Goal: Task Accomplishment & Management: Complete application form

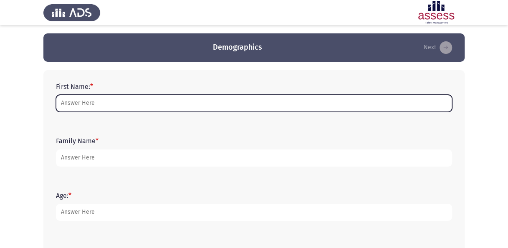
click at [266, 106] on input "First Name: *" at bounding box center [254, 103] width 396 height 17
type input "[PERSON_NAME]"
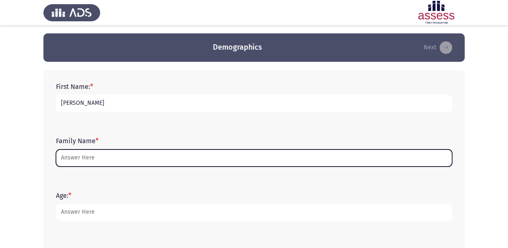
click at [137, 160] on input "Family Name *" at bounding box center [254, 157] width 396 height 17
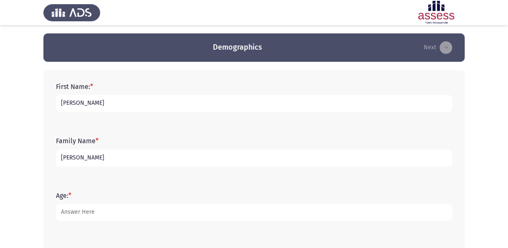
type input "[PERSON_NAME]"
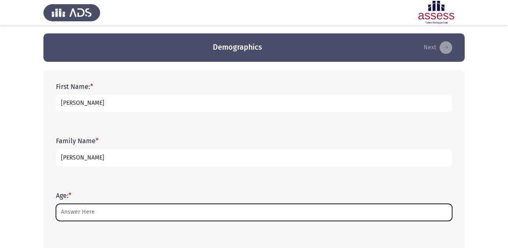
click at [106, 209] on input "Age: *" at bounding box center [254, 212] width 396 height 17
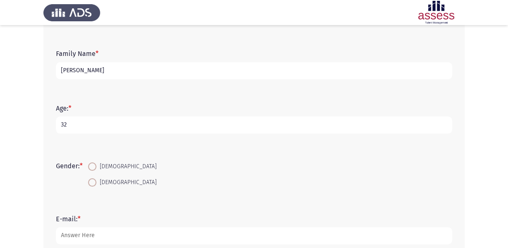
scroll to position [88, 0]
type input "32"
click at [104, 165] on span "[DEMOGRAPHIC_DATA]" at bounding box center [126, 166] width 60 height 10
click at [96, 165] on input "[DEMOGRAPHIC_DATA]" at bounding box center [92, 166] width 8 height 8
radio input "true"
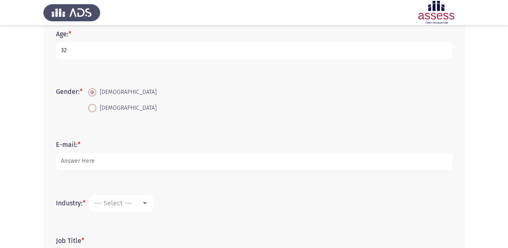
scroll to position [166, 0]
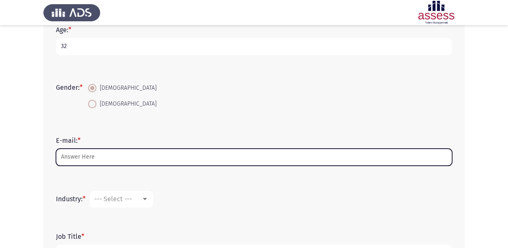
click at [109, 156] on input "E-mail: *" at bounding box center [254, 156] width 396 height 17
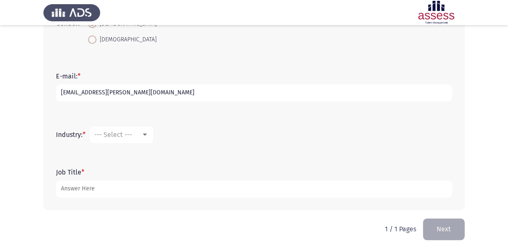
scroll to position [233, 0]
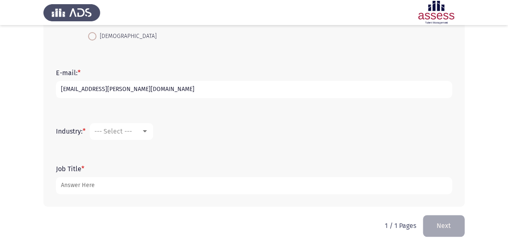
type input "[EMAIL_ADDRESS][PERSON_NAME][DOMAIN_NAME]"
click at [135, 135] on mat-select "--- Select ---" at bounding box center [121, 131] width 63 height 17
click at [145, 128] on div at bounding box center [145, 131] width 8 height 7
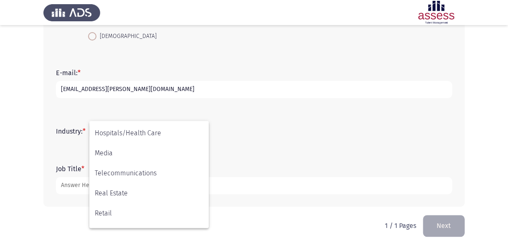
scroll to position [274, 0]
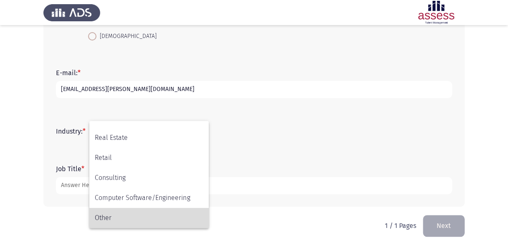
click at [126, 216] on span "Other" at bounding box center [149, 218] width 108 height 20
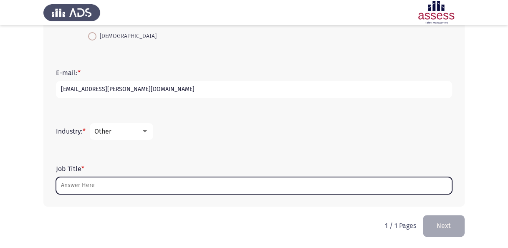
click at [123, 186] on input "Job Title *" at bounding box center [254, 185] width 396 height 17
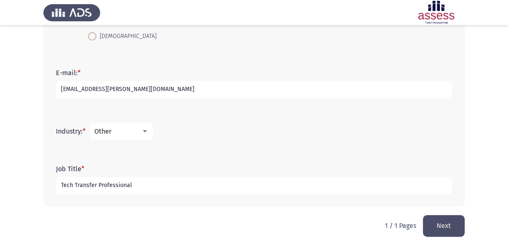
type input "Tech Transfer Professional"
click at [213, 138] on form "Industry: * Other" at bounding box center [254, 131] width 396 height 17
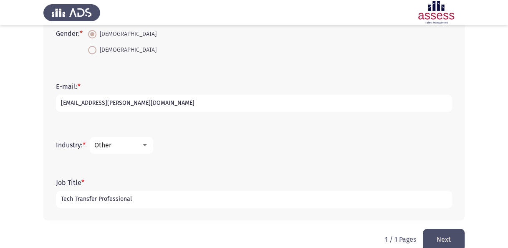
scroll to position [233, 0]
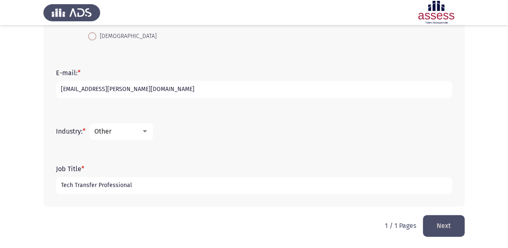
click at [121, 133] on div "Other" at bounding box center [117, 131] width 47 height 8
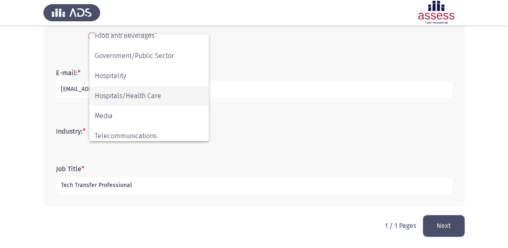
scroll to position [274, 0]
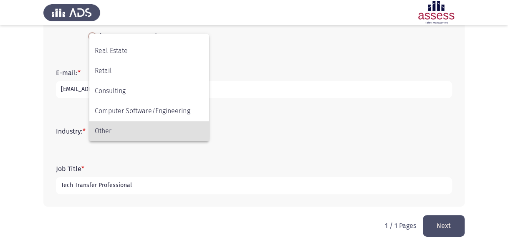
click at [366, 170] on div at bounding box center [254, 124] width 508 height 248
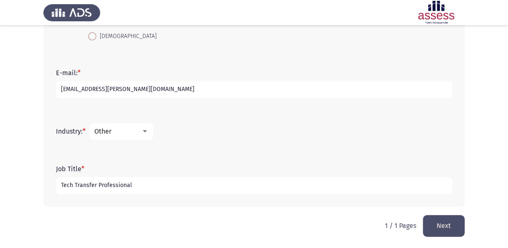
click at [453, 232] on button "Next" at bounding box center [444, 225] width 42 height 21
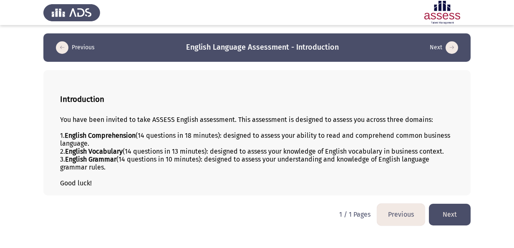
click at [448, 220] on button "Next" at bounding box center [450, 214] width 42 height 21
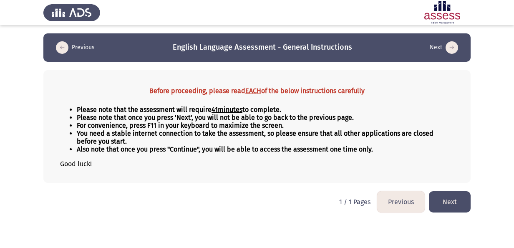
click at [448, 201] on button "Next" at bounding box center [450, 201] width 42 height 21
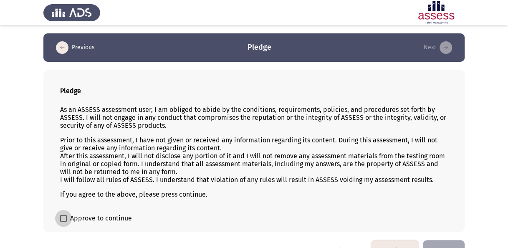
click at [62, 218] on span at bounding box center [63, 218] width 7 height 7
click at [63, 221] on input "Approve to continue" at bounding box center [63, 221] width 0 height 0
checkbox input "true"
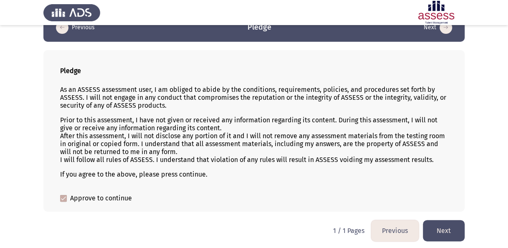
click at [442, 224] on button "Next" at bounding box center [444, 230] width 42 height 21
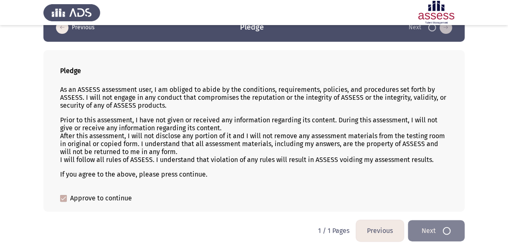
scroll to position [0, 0]
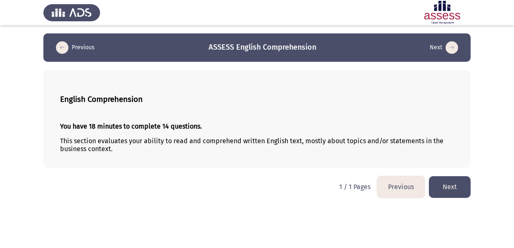
click at [456, 183] on button "Next" at bounding box center [450, 186] width 42 height 21
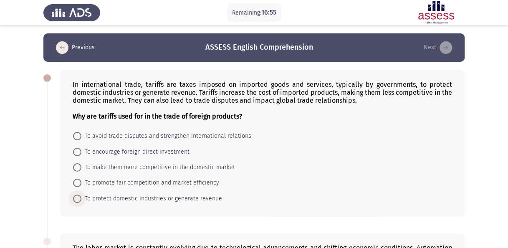
click at [116, 195] on span "To protect domestic industries or generate revenue" at bounding box center [151, 199] width 141 height 10
click at [81, 195] on input "To protect domestic industries or generate revenue" at bounding box center [77, 198] width 8 height 8
radio input "true"
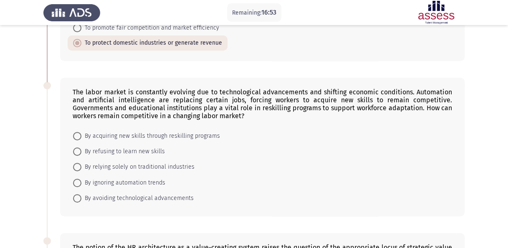
scroll to position [155, 0]
click at [111, 133] on span "By acquiring new skills through reskilling programs" at bounding box center [150, 136] width 138 height 10
click at [81, 133] on input "By acquiring new skills through reskilling programs" at bounding box center [77, 135] width 8 height 8
radio input "true"
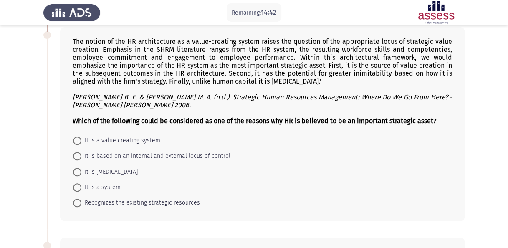
scroll to position [347, 0]
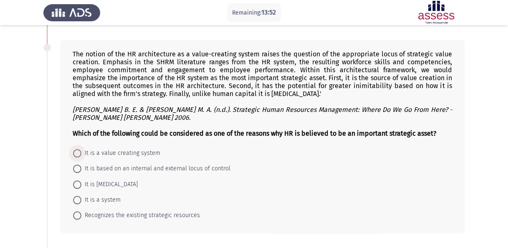
click at [105, 148] on span "It is a value creating system" at bounding box center [120, 153] width 79 height 10
click at [81, 149] on input "It is a value creating system" at bounding box center [77, 153] width 8 height 8
radio input "true"
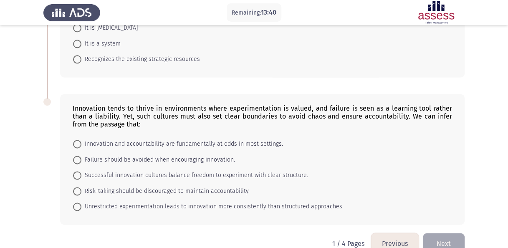
scroll to position [516, 0]
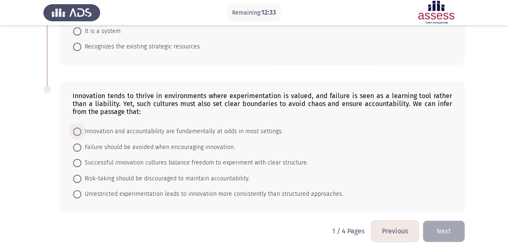
click at [136, 128] on span "Innovation and accountability are fundamentally at odds in most settings." at bounding box center [181, 131] width 201 height 10
click at [81, 128] on input "Innovation and accountability are fundamentally at odds in most settings." at bounding box center [77, 131] width 8 height 8
radio input "true"
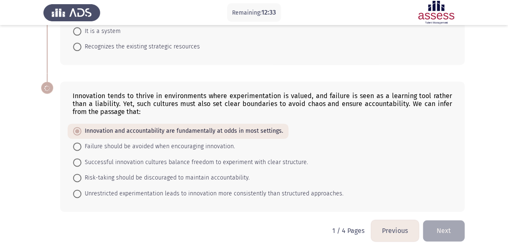
scroll to position [515, 0]
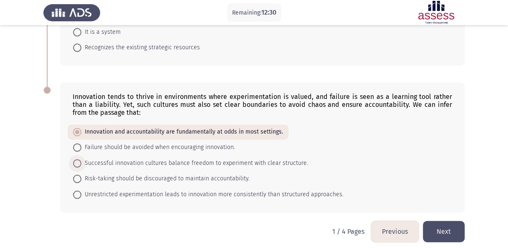
click at [136, 158] on span "Successful innovation cultures balance freedom to experiment with clear structu…" at bounding box center [194, 163] width 226 height 10
click at [81, 159] on input "Successful innovation cultures balance freedom to experiment with clear structu…" at bounding box center [77, 163] width 8 height 8
radio input "true"
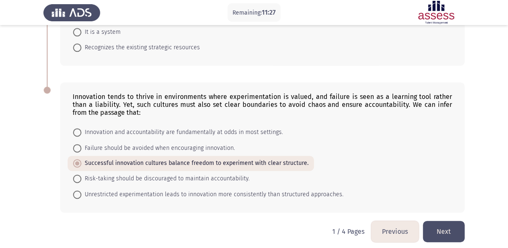
click at [441, 222] on button "Next" at bounding box center [444, 231] width 42 height 21
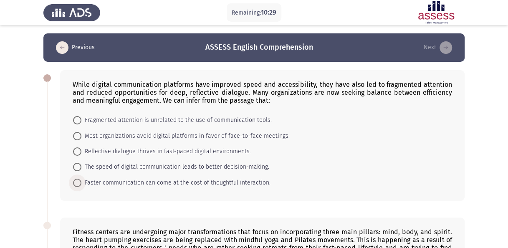
click at [226, 181] on span "Faster communication can come at the cost of thoughtful interaction." at bounding box center [175, 183] width 189 height 10
click at [81, 181] on input "Faster communication can come at the cost of thoughtful interaction." at bounding box center [77, 183] width 8 height 8
radio input "true"
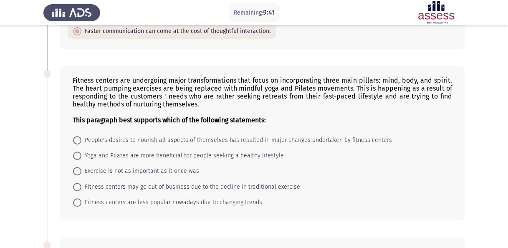
scroll to position [151, 0]
click at [193, 155] on span "Yoga and Pilates are more beneficial for people seeking a healthy lifestyle" at bounding box center [182, 155] width 202 height 10
click at [81, 155] on input "Yoga and Pilates are more beneficial for people seeking a healthy lifestyle" at bounding box center [77, 155] width 8 height 8
radio input "true"
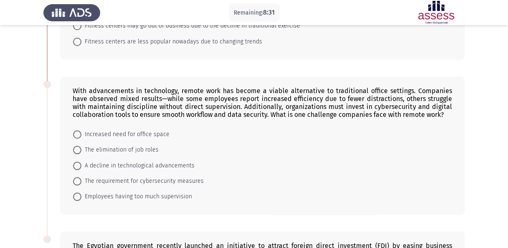
scroll to position [311, 0]
click at [123, 178] on span "The requirement for cybersecurity measures" at bounding box center [142, 181] width 122 height 10
click at [81, 178] on input "The requirement for cybersecurity measures" at bounding box center [77, 180] width 8 height 8
radio input "true"
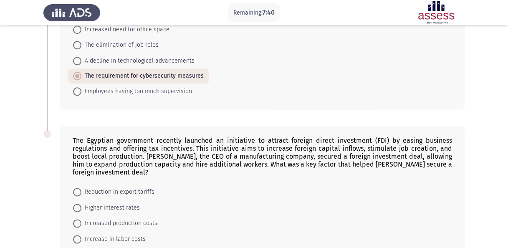
scroll to position [476, 0]
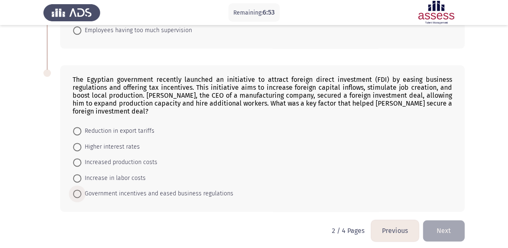
click at [135, 189] on span "Government incentives and eased business regulations" at bounding box center [157, 194] width 152 height 10
click at [81, 189] on input "Government incentives and eased business regulations" at bounding box center [77, 193] width 8 height 8
radio input "true"
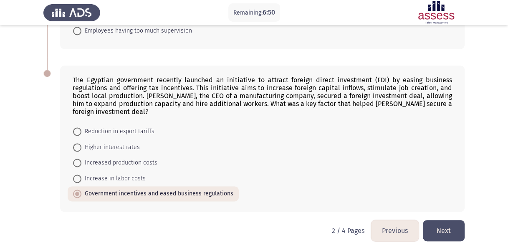
click at [438, 220] on button "Next" at bounding box center [444, 230] width 42 height 21
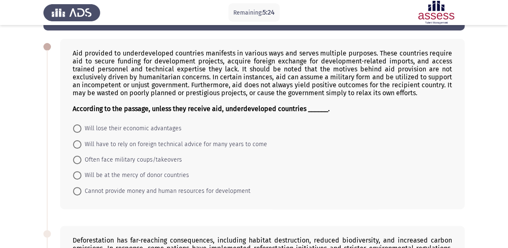
scroll to position [32, 0]
click at [102, 158] on span "Often face military coups/takeovers" at bounding box center [131, 159] width 101 height 10
click at [81, 158] on input "Often face military coups/takeovers" at bounding box center [77, 159] width 8 height 8
radio input "true"
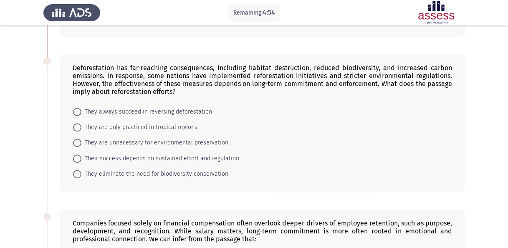
scroll to position [203, 0]
click at [174, 109] on span "They always succeed in reversing deforestation" at bounding box center [146, 111] width 131 height 10
click at [81, 109] on input "They always succeed in reversing deforestation" at bounding box center [77, 111] width 8 height 8
radio input "true"
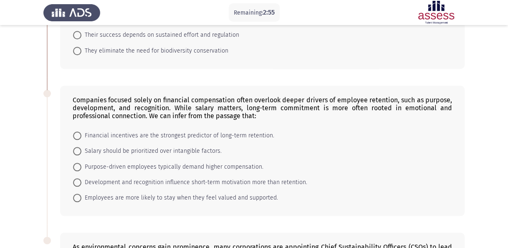
scroll to position [343, 0]
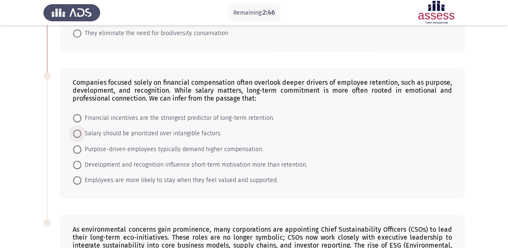
click at [153, 131] on span "Salary should be prioritized over intangible factors." at bounding box center [151, 133] width 140 height 10
click at [81, 131] on input "Salary should be prioritized over intangible factors." at bounding box center [77, 133] width 8 height 8
radio input "true"
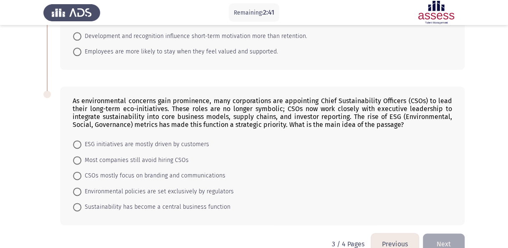
scroll to position [478, 0]
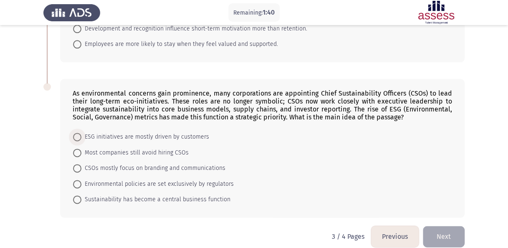
click at [133, 132] on span "ESG initiatives are mostly driven by customers" at bounding box center [145, 137] width 128 height 10
click at [81, 133] on input "ESG initiatives are mostly driven by customers" at bounding box center [77, 137] width 8 height 8
radio input "true"
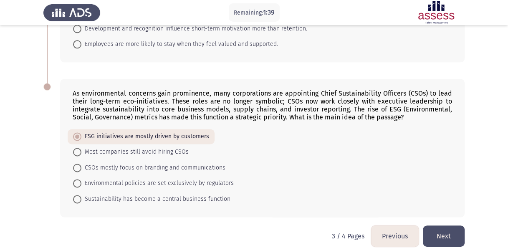
click at [441, 232] on button "Next" at bounding box center [444, 235] width 42 height 21
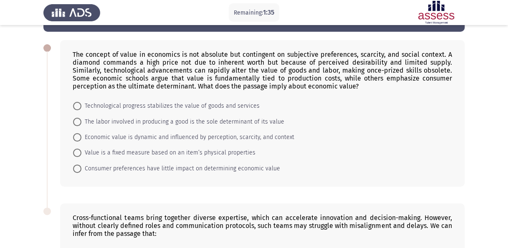
scroll to position [0, 0]
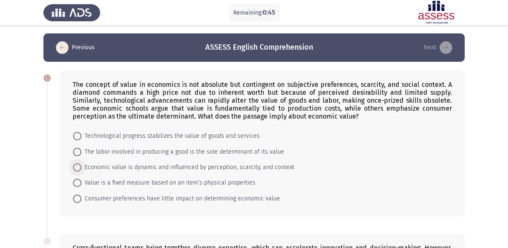
click at [107, 167] on span "Economic value is dynamic and influenced by perception, scarcity, and context" at bounding box center [187, 167] width 213 height 10
click at [81, 167] on input "Economic value is dynamic and influenced by perception, scarcity, and context" at bounding box center [77, 167] width 8 height 8
radio input "true"
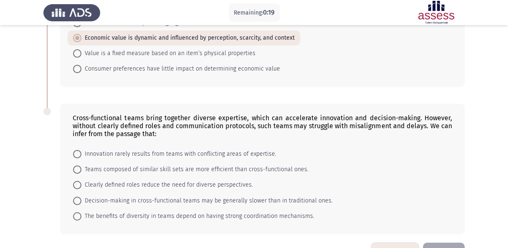
scroll to position [154, 0]
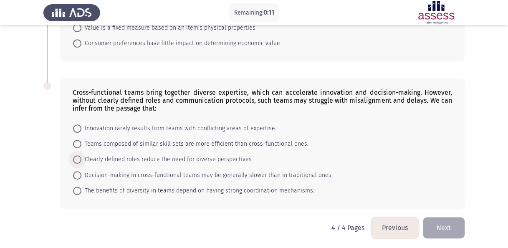
click at [113, 157] on span "Clearly defined roles reduce the need for diverse perspectives." at bounding box center [166, 159] width 171 height 10
click at [81, 157] on input "Clearly defined roles reduce the need for diverse perspectives." at bounding box center [77, 159] width 8 height 8
radio input "true"
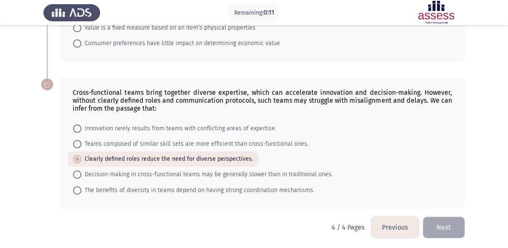
scroll to position [154, 0]
click at [111, 186] on span "The benefits of diversity in teams depend on having strong coordination mechani…" at bounding box center [197, 191] width 233 height 10
click at [81, 186] on input "The benefits of diversity in teams depend on having strong coordination mechani…" at bounding box center [77, 190] width 8 height 8
radio input "true"
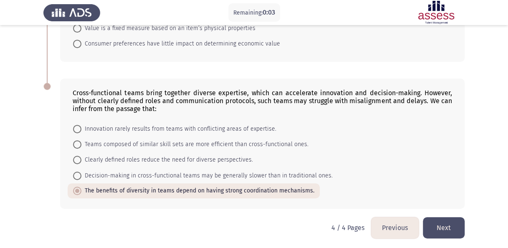
click at [459, 219] on button "Next" at bounding box center [444, 227] width 42 height 21
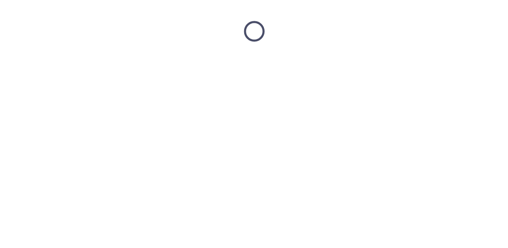
scroll to position [0, 0]
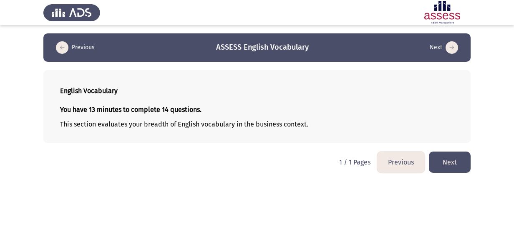
click at [445, 159] on button "Next" at bounding box center [450, 161] width 42 height 21
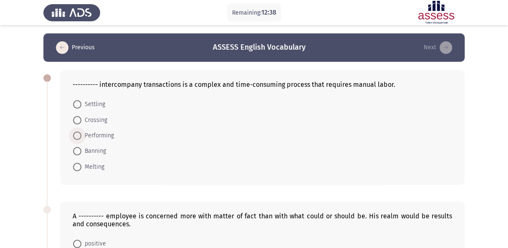
click at [90, 135] on span "Performing" at bounding box center [97, 136] width 33 height 10
click at [81, 135] on input "Performing" at bounding box center [77, 135] width 8 height 8
radio input "true"
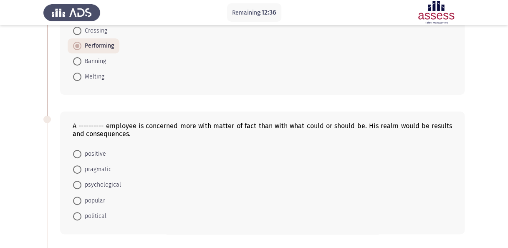
scroll to position [90, 0]
click at [88, 211] on span "political" at bounding box center [93, 216] width 25 height 10
click at [81, 211] on input "political" at bounding box center [77, 215] width 8 height 8
radio input "true"
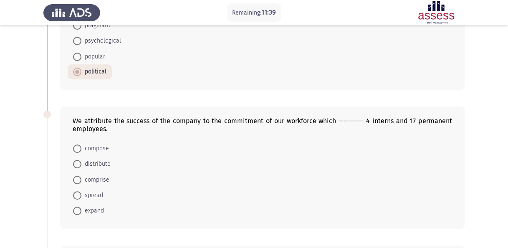
scroll to position [234, 0]
click at [90, 140] on mat-radio-button "compose" at bounding box center [91, 147] width 47 height 15
click at [88, 143] on span "compose" at bounding box center [95, 148] width 28 height 10
click at [81, 143] on input "compose" at bounding box center [77, 147] width 8 height 8
radio input "true"
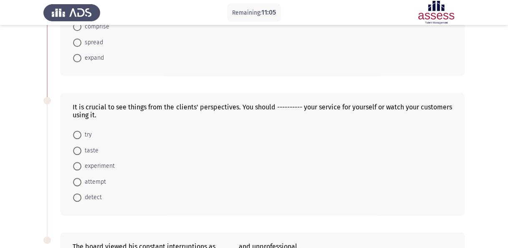
scroll to position [386, 0]
click at [79, 147] on span at bounding box center [77, 150] width 8 height 8
click at [79, 147] on input "taste" at bounding box center [77, 150] width 8 height 8
radio input "true"
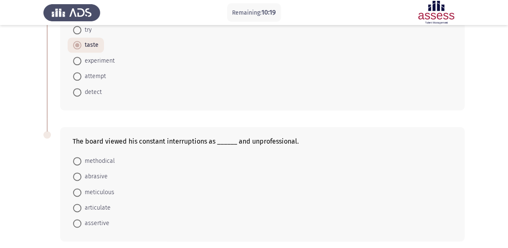
scroll to position [521, 0]
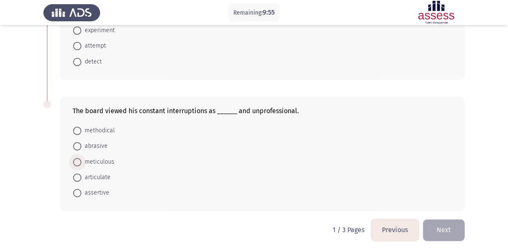
click at [101, 159] on span "meticulous" at bounding box center [97, 162] width 33 height 10
click at [81, 159] on input "meticulous" at bounding box center [77, 162] width 8 height 8
radio input "true"
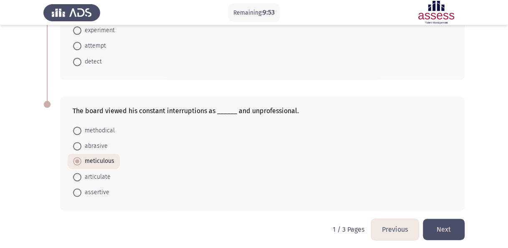
click at [444, 219] on button "Next" at bounding box center [444, 229] width 42 height 21
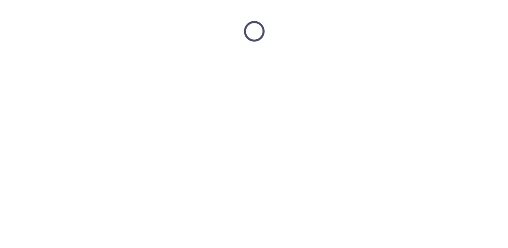
scroll to position [0, 0]
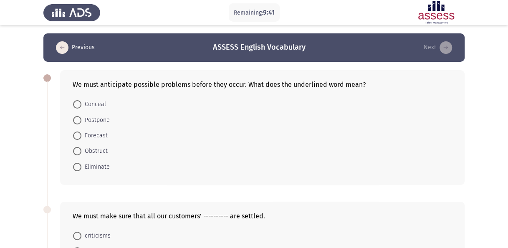
click at [278, 115] on form "Conceal Postpone Forecast Obstruct Eliminate" at bounding box center [262, 135] width 379 height 78
click at [89, 132] on span "Forecast" at bounding box center [94, 136] width 26 height 10
click at [81, 132] on input "Forecast" at bounding box center [77, 135] width 8 height 8
radio input "true"
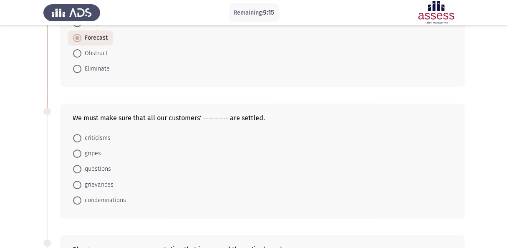
scroll to position [98, 0]
click at [79, 180] on span at bounding box center [77, 184] width 8 height 8
click at [79, 180] on input "grievances" at bounding box center [77, 184] width 8 height 8
radio input "true"
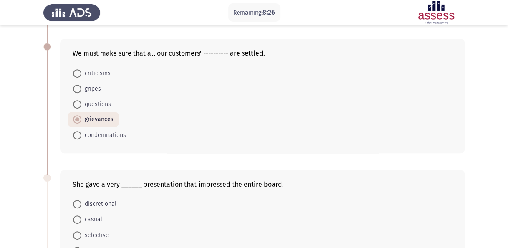
scroll to position [161, 0]
click at [88, 102] on span "questions" at bounding box center [96, 105] width 30 height 10
click at [81, 102] on input "questions" at bounding box center [77, 105] width 8 height 8
radio input "true"
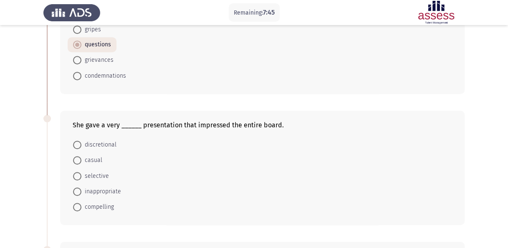
scroll to position [237, 0]
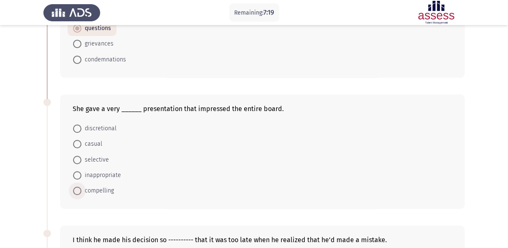
click at [99, 186] on span "compelling" at bounding box center [97, 191] width 33 height 10
click at [81, 186] on input "compelling" at bounding box center [77, 190] width 8 height 8
radio input "true"
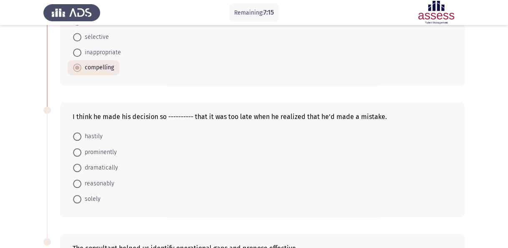
scroll to position [360, 0]
click at [93, 197] on span "solely" at bounding box center [90, 199] width 19 height 10
click at [81, 197] on input "solely" at bounding box center [77, 198] width 8 height 8
radio input "true"
click at [86, 131] on span "hastily" at bounding box center [91, 136] width 21 height 10
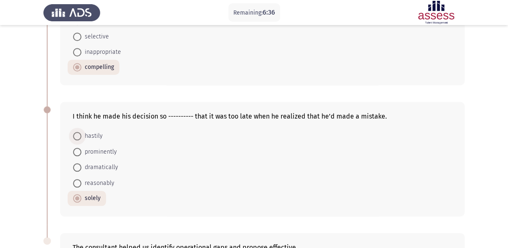
click at [81, 132] on input "hastily" at bounding box center [77, 136] width 8 height 8
radio input "true"
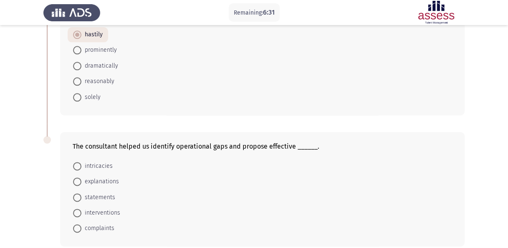
scroll to position [497, 0]
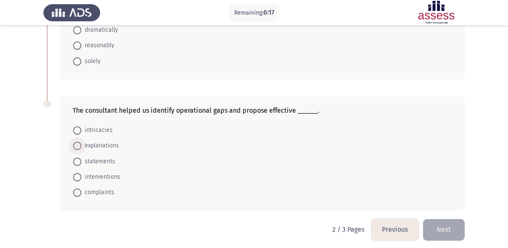
click at [97, 141] on span "explanations" at bounding box center [100, 146] width 38 height 10
click at [81, 141] on input "explanations" at bounding box center [77, 145] width 8 height 8
radio input "true"
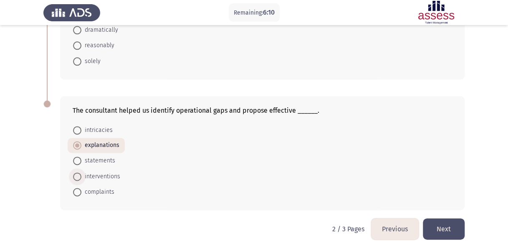
click at [112, 171] on span "interventions" at bounding box center [100, 176] width 39 height 10
click at [81, 172] on input "interventions" at bounding box center [77, 176] width 8 height 8
radio input "true"
click at [439, 227] on button "Next" at bounding box center [444, 228] width 42 height 21
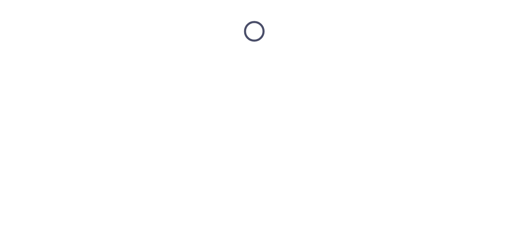
scroll to position [0, 0]
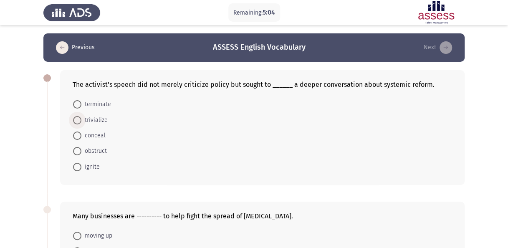
click at [93, 121] on span "trivialize" at bounding box center [94, 120] width 26 height 10
click at [81, 121] on input "trivialize" at bounding box center [77, 120] width 8 height 8
radio input "true"
click at [86, 162] on span "ignite" at bounding box center [90, 166] width 18 height 10
click at [81, 162] on input "ignite" at bounding box center [77, 166] width 8 height 8
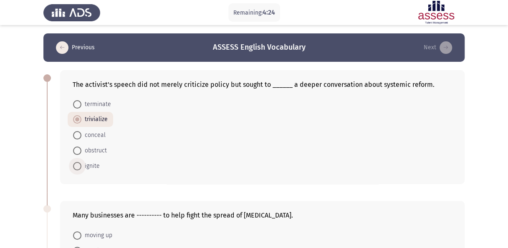
radio input "true"
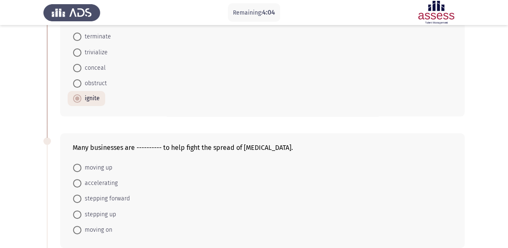
scroll to position [68, 0]
drag, startPoint x: 71, startPoint y: 144, endPoint x: 120, endPoint y: 162, distance: 51.8
click at [120, 162] on div "Many businesses are ---------- to help fight the spread of coronavirus. moving …" at bounding box center [262, 189] width 404 height 115
click at [120, 162] on form "moving up accelerating stepping forward stepping up moving on" at bounding box center [262, 197] width 379 height 78
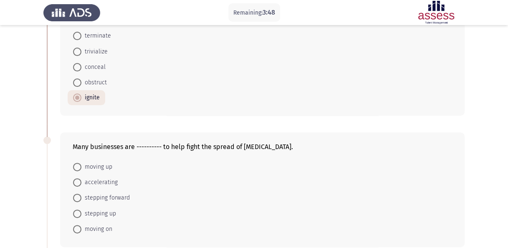
click at [120, 162] on form "moving up accelerating stepping forward stepping up moving on" at bounding box center [262, 197] width 379 height 78
click at [85, 224] on span "moving on" at bounding box center [96, 229] width 31 height 10
click at [81, 225] on input "moving on" at bounding box center [77, 229] width 8 height 8
radio input "true"
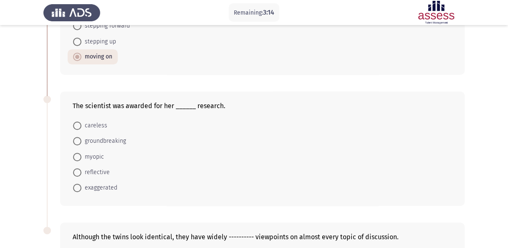
scroll to position [249, 0]
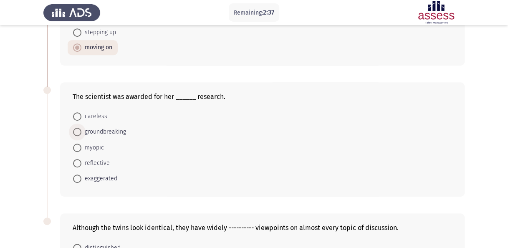
click at [98, 131] on span "groundbreaking" at bounding box center [103, 132] width 45 height 10
click at [81, 131] on input "groundbreaking" at bounding box center [77, 132] width 8 height 8
radio input "true"
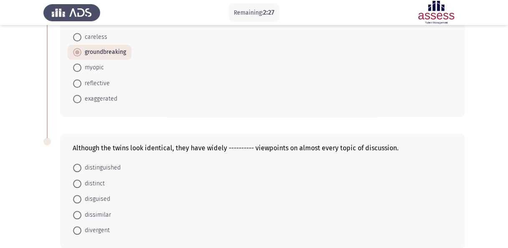
scroll to position [367, 0]
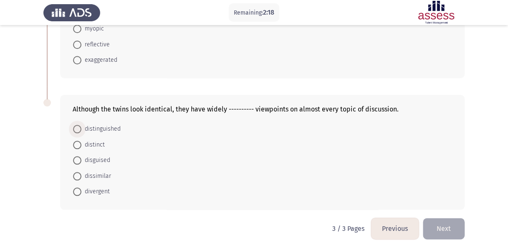
click at [104, 126] on span "distinguished" at bounding box center [100, 129] width 39 height 10
click at [81, 126] on input "distinguished" at bounding box center [77, 129] width 8 height 8
radio input "true"
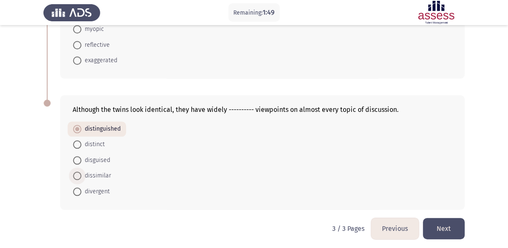
click at [106, 174] on span "dissimilar" at bounding box center [96, 176] width 30 height 10
click at [81, 174] on input "dissimilar" at bounding box center [77, 175] width 8 height 8
radio input "true"
click at [445, 229] on button "Next" at bounding box center [444, 228] width 42 height 21
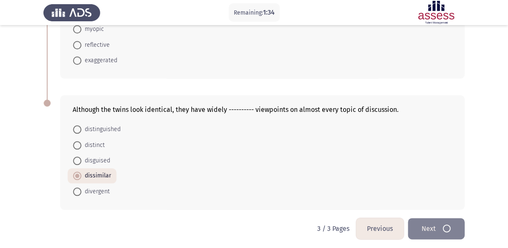
scroll to position [0, 0]
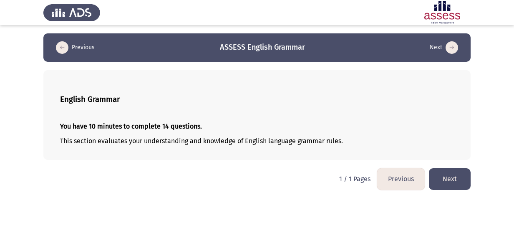
click at [455, 174] on button "Next" at bounding box center [450, 178] width 42 height 21
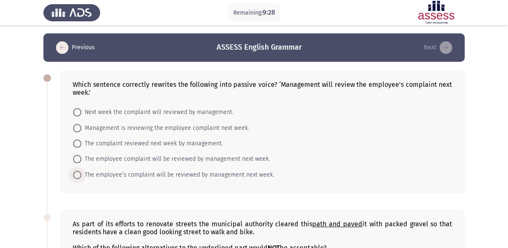
click at [171, 174] on span "The employee’s complaint will be reviewed by management next week." at bounding box center [177, 175] width 193 height 10
click at [81, 174] on input "The employee’s complaint will be reviewed by management next week." at bounding box center [77, 175] width 8 height 8
radio input "true"
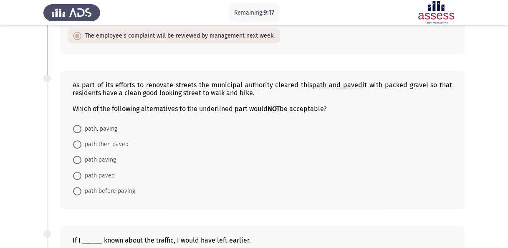
scroll to position [139, 0]
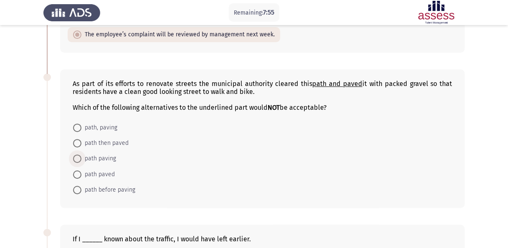
click at [77, 156] on span at bounding box center [77, 158] width 8 height 8
click at [77, 156] on input "path paving" at bounding box center [77, 158] width 8 height 8
radio input "true"
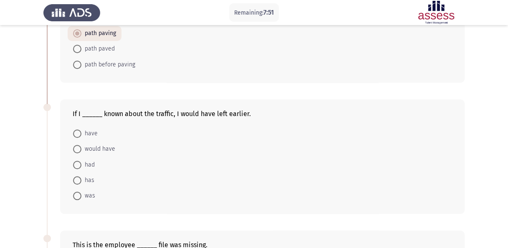
scroll to position [264, 0]
click at [81, 161] on span at bounding box center [77, 164] width 8 height 8
click at [81, 161] on input "had" at bounding box center [77, 164] width 8 height 8
radio input "true"
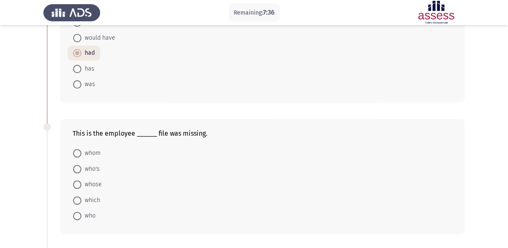
scroll to position [375, 0]
click at [83, 179] on span "whose" at bounding box center [91, 184] width 20 height 10
click at [81, 180] on input "whose" at bounding box center [77, 184] width 8 height 8
radio input "true"
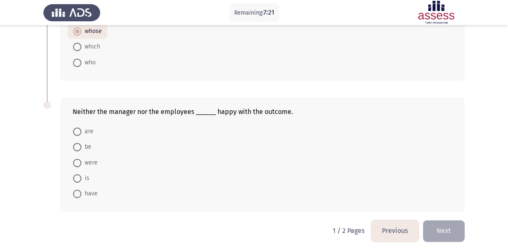
scroll to position [528, 0]
click at [85, 126] on span "are" at bounding box center [87, 131] width 12 height 10
click at [81, 127] on input "are" at bounding box center [77, 131] width 8 height 8
radio input "true"
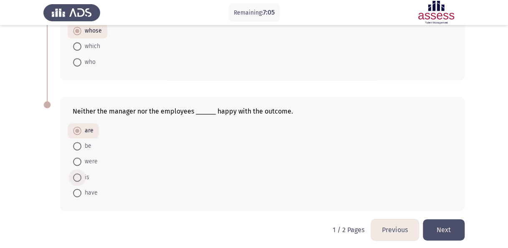
click at [74, 175] on span at bounding box center [77, 177] width 8 height 8
click at [74, 175] on input "is" at bounding box center [77, 177] width 8 height 8
radio input "true"
click at [78, 129] on span at bounding box center [77, 131] width 8 height 8
click at [78, 129] on input "are" at bounding box center [77, 131] width 8 height 8
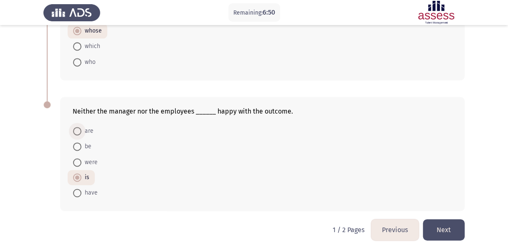
radio input "true"
click at [448, 229] on button "Next" at bounding box center [444, 229] width 42 height 21
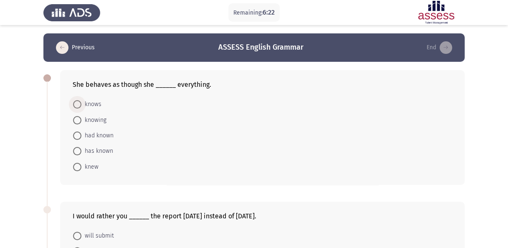
click at [96, 106] on span "knows" at bounding box center [91, 104] width 20 height 10
click at [81, 106] on input "knows" at bounding box center [77, 104] width 8 height 8
radio input "true"
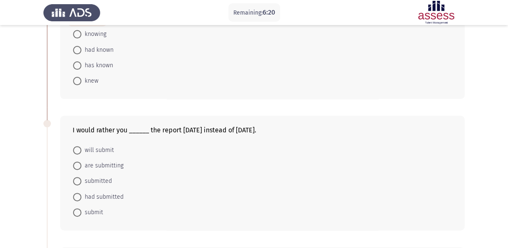
scroll to position [117, 0]
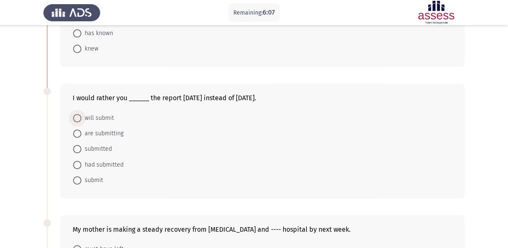
click at [93, 117] on span "will submit" at bounding box center [97, 118] width 33 height 10
click at [81, 117] on input "will submit" at bounding box center [77, 118] width 8 height 8
radio input "true"
click at [109, 162] on span "had submitted" at bounding box center [102, 164] width 42 height 10
click at [81, 162] on input "had submitted" at bounding box center [77, 164] width 8 height 8
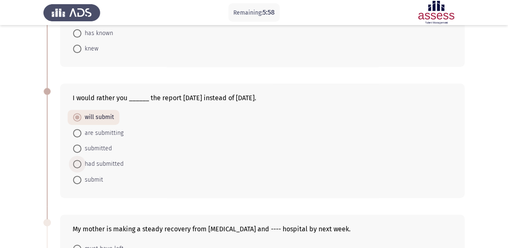
radio input "true"
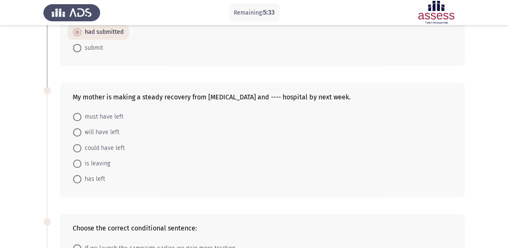
scroll to position [249, 0]
click at [88, 128] on span "will have left" at bounding box center [100, 132] width 38 height 10
click at [81, 128] on input "will have left" at bounding box center [77, 132] width 8 height 8
radio input "true"
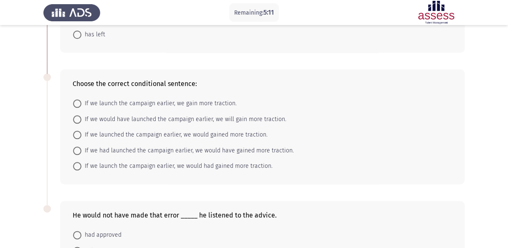
scroll to position [393, 0]
click at [124, 103] on span "If we launch the campaign earlier, we gain more traction." at bounding box center [158, 103] width 155 height 10
click at [81, 103] on input "If we launch the campaign earlier, we gain more traction." at bounding box center [77, 103] width 8 height 8
radio input "true"
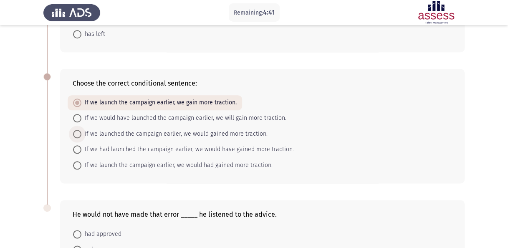
click at [169, 134] on span "If we launched the campaign earlier, we would gained more traction." at bounding box center [174, 134] width 186 height 10
click at [81, 134] on input "If we launched the campaign earlier, we would gained more traction." at bounding box center [77, 134] width 8 height 8
radio input "true"
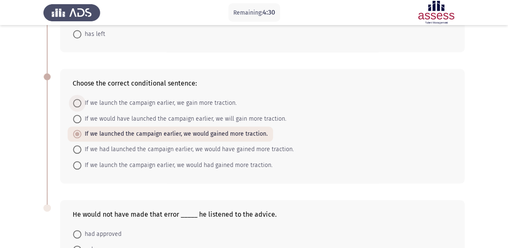
click at [163, 101] on span "If we launch the campaign earlier, we gain more traction." at bounding box center [158, 103] width 155 height 10
click at [81, 101] on input "If we launch the campaign earlier, we gain more traction." at bounding box center [77, 103] width 8 height 8
radio input "true"
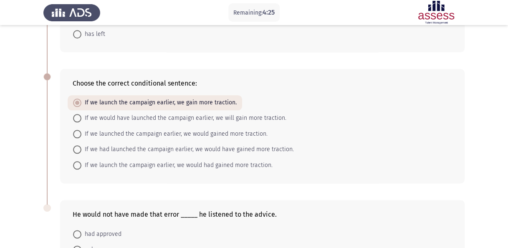
click at [204, 147] on span "If we had launched the campaign earlier, we would have gained more traction." at bounding box center [187, 149] width 212 height 10
click at [81, 147] on input "If we had launched the campaign earlier, we would have gained more traction." at bounding box center [77, 149] width 8 height 8
radio input "true"
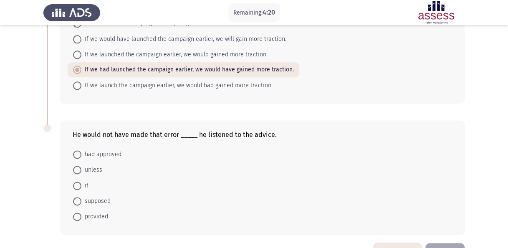
scroll to position [497, 0]
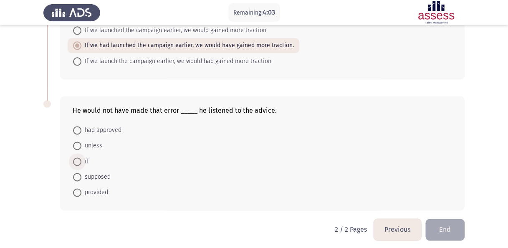
click at [83, 156] on span "if" at bounding box center [84, 161] width 7 height 10
click at [81, 157] on input "if" at bounding box center [77, 161] width 8 height 8
radio input "true"
click at [91, 142] on span "unless" at bounding box center [91, 146] width 21 height 10
click at [81, 142] on input "unless" at bounding box center [77, 145] width 8 height 8
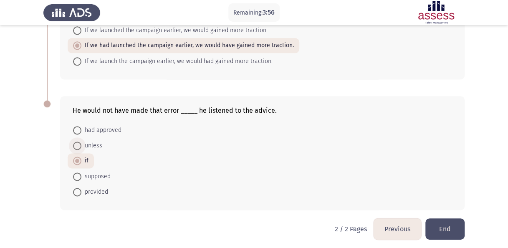
radio input "true"
click at [454, 218] on button "End" at bounding box center [444, 228] width 39 height 21
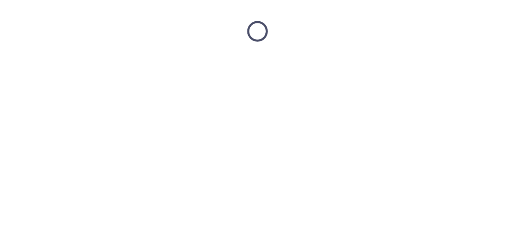
scroll to position [0, 0]
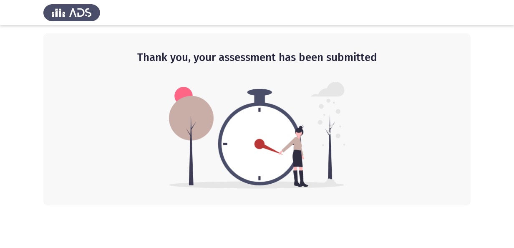
click at [86, 13] on img at bounding box center [71, 12] width 57 height 23
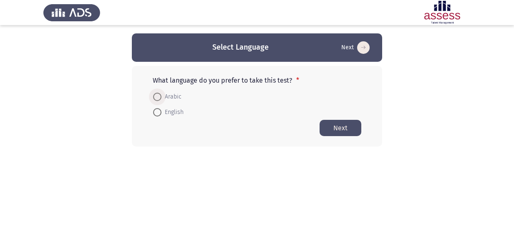
click at [159, 93] on span at bounding box center [157, 97] width 8 height 8
click at [159, 93] on input "Arabic" at bounding box center [157, 97] width 8 height 8
radio input "true"
click at [170, 111] on span "English" at bounding box center [172, 112] width 22 height 10
click at [161, 111] on input "English" at bounding box center [157, 112] width 8 height 8
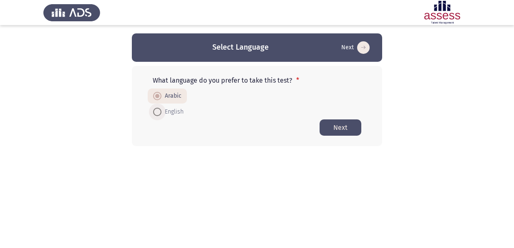
radio input "true"
click at [176, 98] on span "Arabic" at bounding box center [171, 97] width 20 height 10
click at [161, 98] on input "Arabic" at bounding box center [157, 97] width 8 height 8
radio input "true"
click at [156, 108] on span at bounding box center [157, 112] width 8 height 8
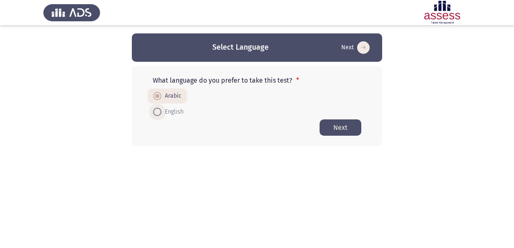
click at [156, 108] on input "English" at bounding box center [157, 112] width 8 height 8
radio input "true"
click at [313, 108] on form "Arabic English" at bounding box center [257, 103] width 209 height 30
click at [174, 96] on span "Arabic" at bounding box center [171, 97] width 20 height 10
click at [161, 96] on input "Arabic" at bounding box center [157, 97] width 8 height 8
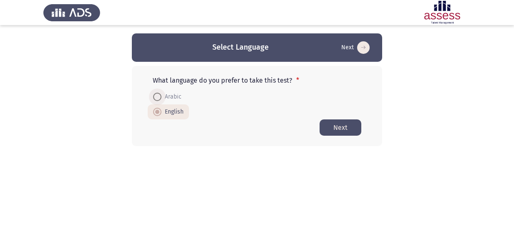
radio input "true"
click at [164, 113] on span "English" at bounding box center [172, 112] width 22 height 10
click at [161, 113] on input "English" at bounding box center [157, 112] width 8 height 8
radio input "true"
click at [162, 96] on span "Arabic" at bounding box center [171, 97] width 20 height 10
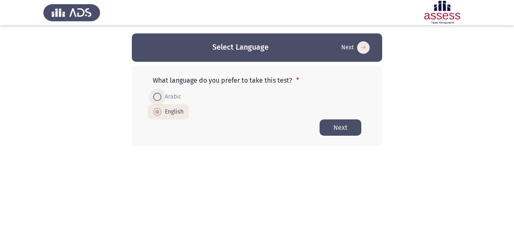
click at [161, 96] on input "Arabic" at bounding box center [157, 97] width 8 height 8
radio input "true"
click at [156, 114] on span at bounding box center [157, 112] width 8 height 8
click at [156, 114] on input "English" at bounding box center [157, 112] width 8 height 8
radio input "true"
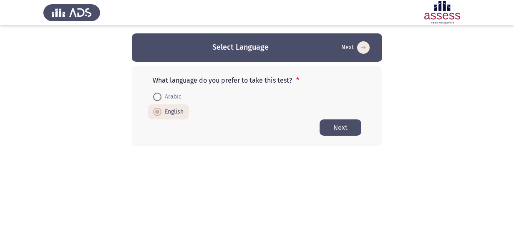
click at [104, 81] on app-language-container "Select Language Next What language do you prefer to take this test? * Arabic En…" at bounding box center [257, 89] width 514 height 113
click at [337, 125] on button "Next" at bounding box center [340, 127] width 42 height 16
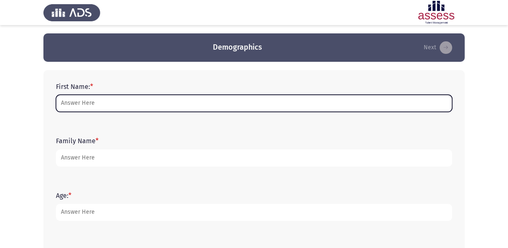
click at [274, 104] on input "First Name: *" at bounding box center [254, 103] width 396 height 17
type input "[PERSON_NAME]"
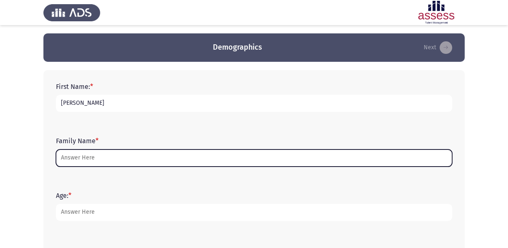
click at [129, 152] on input "Family Name *" at bounding box center [254, 157] width 396 height 17
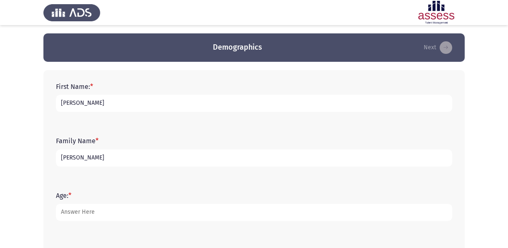
type input "[PERSON_NAME]"
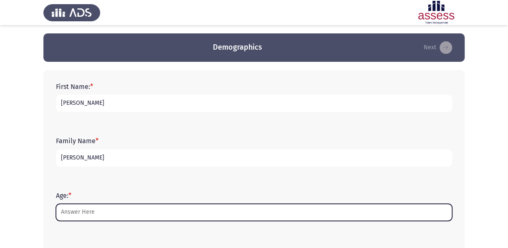
click at [108, 213] on input "Age: *" at bounding box center [254, 212] width 396 height 17
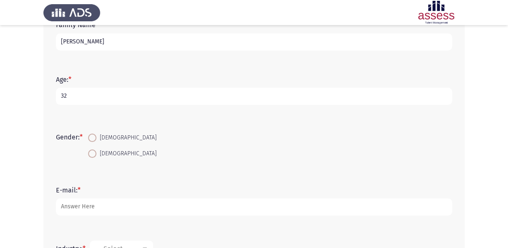
scroll to position [121, 0]
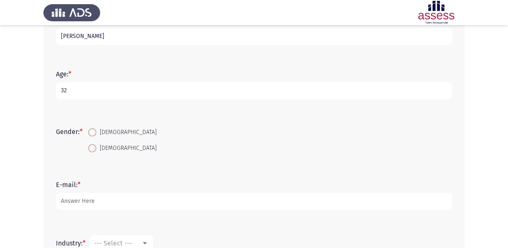
type input "32"
click at [109, 133] on span "[DEMOGRAPHIC_DATA]" at bounding box center [126, 132] width 60 height 10
click at [96, 133] on input "[DEMOGRAPHIC_DATA]" at bounding box center [92, 132] width 8 height 8
radio input "true"
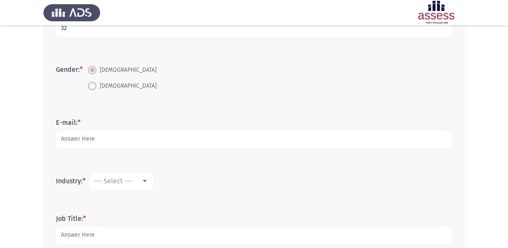
scroll to position [185, 0]
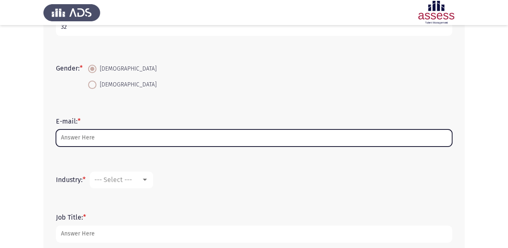
click at [109, 133] on input "E-mail: *" at bounding box center [254, 137] width 396 height 17
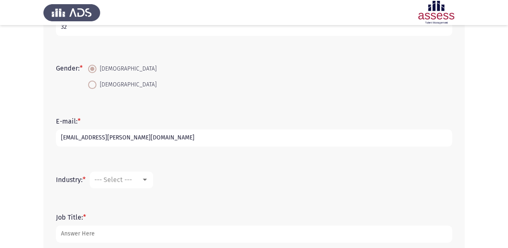
scroll to position [233, 0]
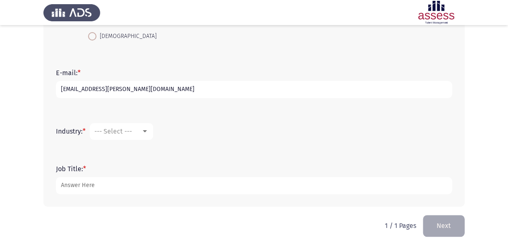
type input "[EMAIL_ADDRESS][PERSON_NAME][DOMAIN_NAME]"
click at [129, 133] on span "--- Select ---" at bounding box center [113, 131] width 38 height 8
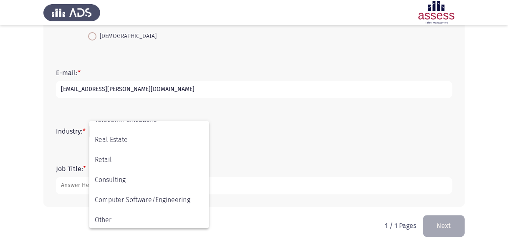
scroll to position [274, 0]
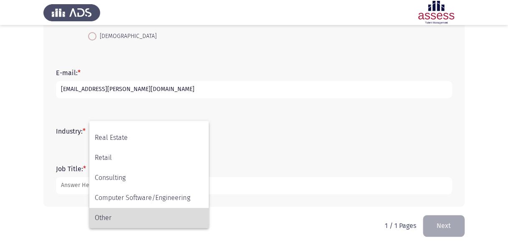
click at [118, 216] on span "Other" at bounding box center [149, 218] width 108 height 20
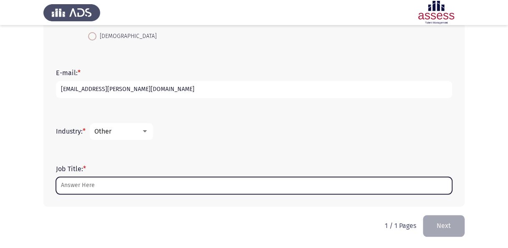
click at [136, 184] on input "Job Title: *" at bounding box center [254, 185] width 396 height 17
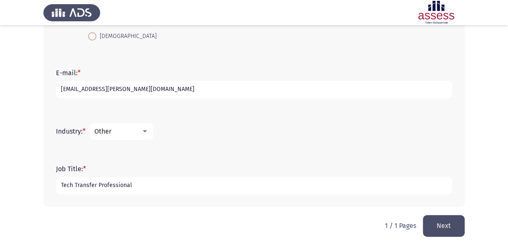
type input "Tech Transfer Professional"
click at [283, 123] on form "Industry: * Other" at bounding box center [254, 131] width 396 height 17
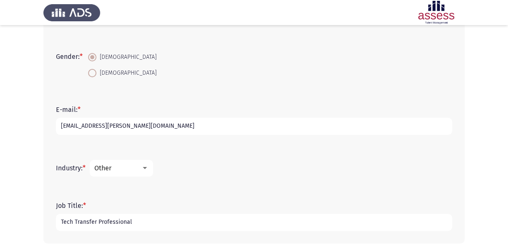
scroll to position [233, 0]
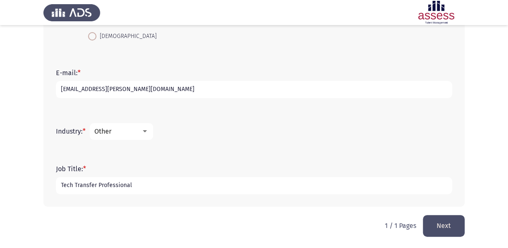
click at [451, 230] on button "Next" at bounding box center [444, 225] width 42 height 21
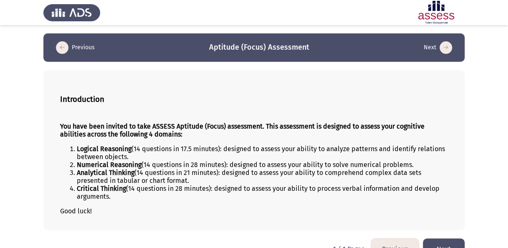
scroll to position [19, 0]
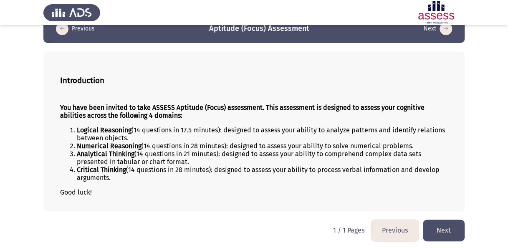
click at [450, 230] on button "Next" at bounding box center [444, 229] width 42 height 21
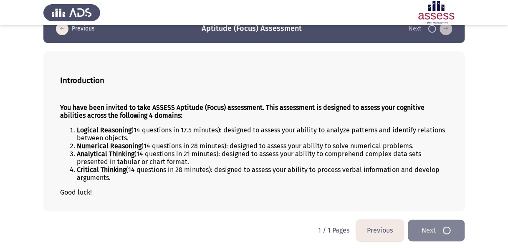
scroll to position [0, 0]
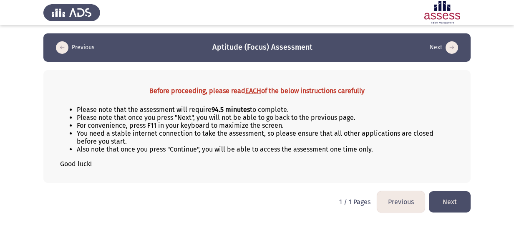
click at [448, 199] on button "Next" at bounding box center [450, 201] width 42 height 21
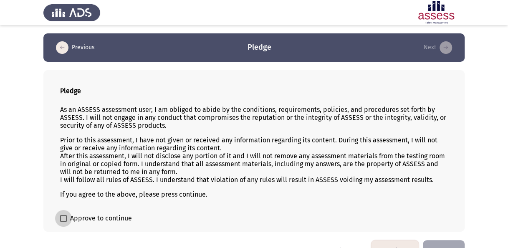
click at [85, 214] on span "Approve to continue" at bounding box center [101, 218] width 62 height 10
click at [63, 221] on input "Approve to continue" at bounding box center [63, 221] width 0 height 0
checkbox input "true"
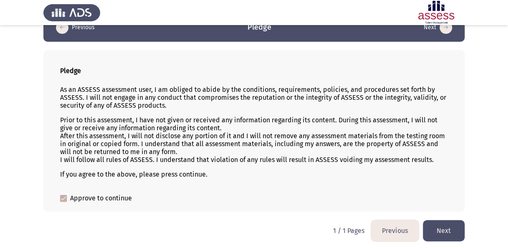
click at [446, 226] on button "Next" at bounding box center [444, 230] width 42 height 21
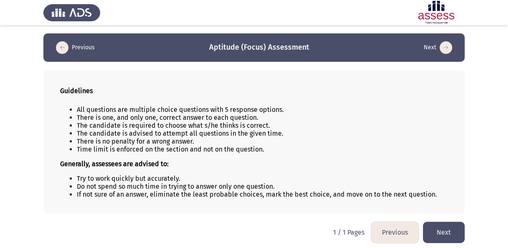
scroll to position [2, 0]
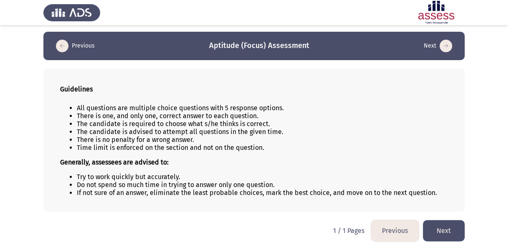
click at [443, 228] on button "Next" at bounding box center [444, 230] width 42 height 21
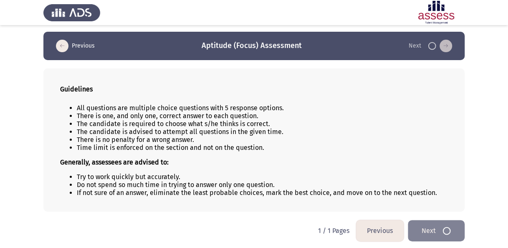
scroll to position [0, 0]
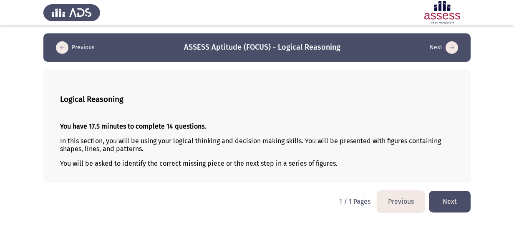
click at [451, 196] on button "Next" at bounding box center [450, 201] width 42 height 21
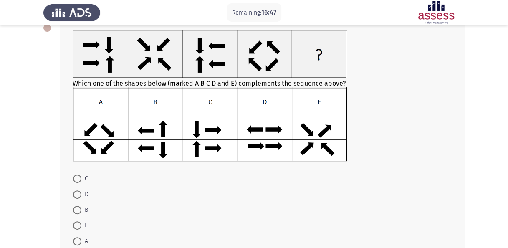
scroll to position [70, 0]
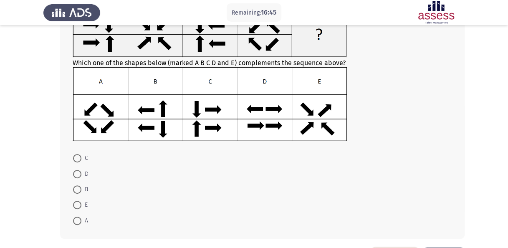
drag, startPoint x: 75, startPoint y: 157, endPoint x: 79, endPoint y: 174, distance: 17.1
click at [79, 150] on mat-radio-group "C D B E A" at bounding box center [260, 150] width 384 height 0
click at [79, 174] on span at bounding box center [77, 174] width 8 height 8
click at [79, 174] on input "D" at bounding box center [77, 174] width 8 height 8
radio input "true"
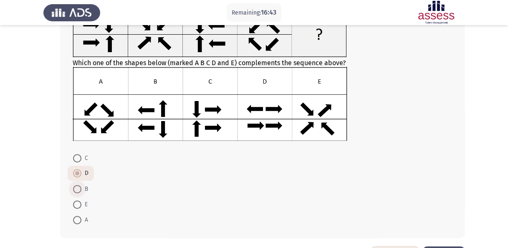
click at [77, 189] on span at bounding box center [77, 189] width 0 height 0
click at [77, 188] on input "B" at bounding box center [77, 189] width 8 height 8
radio input "true"
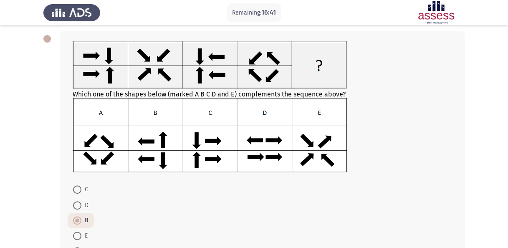
scroll to position [39, 0]
click at [272, 149] on img at bounding box center [210, 135] width 274 height 74
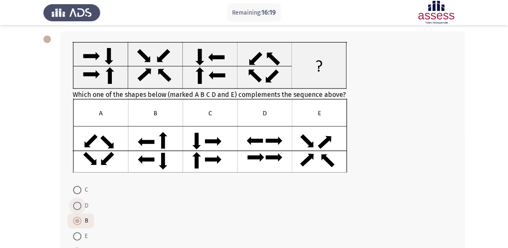
click at [80, 204] on span at bounding box center [77, 205] width 8 height 8
click at [80, 204] on input "D" at bounding box center [77, 205] width 8 height 8
radio input "true"
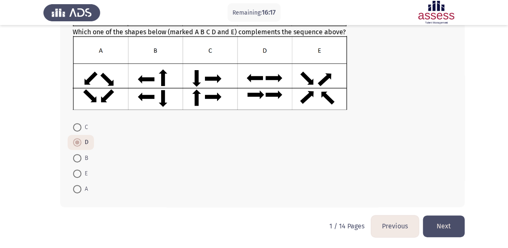
click at [442, 226] on button "Next" at bounding box center [444, 225] width 42 height 21
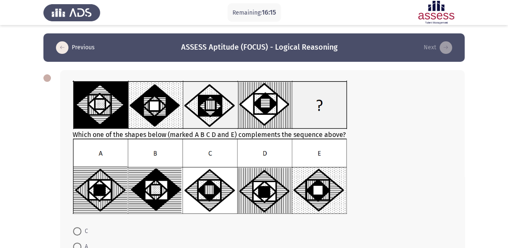
scroll to position [7, 0]
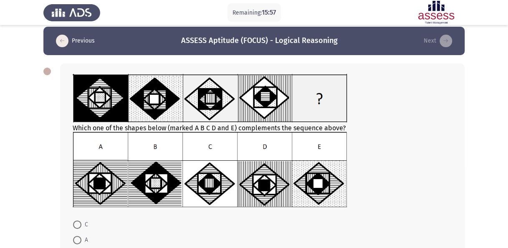
click at [108, 187] on img at bounding box center [210, 169] width 274 height 75
click at [75, 239] on span at bounding box center [77, 240] width 8 height 8
click at [75, 239] on input "A" at bounding box center [77, 240] width 8 height 8
radio input "true"
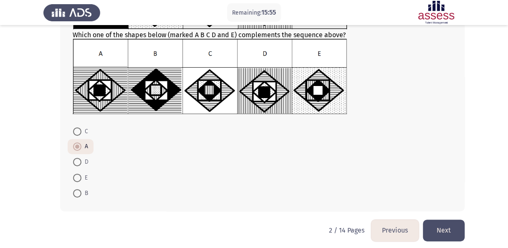
scroll to position [100, 0]
click at [438, 221] on button "Next" at bounding box center [444, 229] width 42 height 21
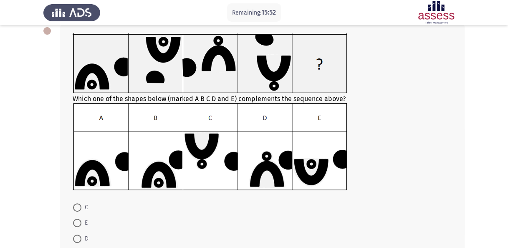
scroll to position [40, 0]
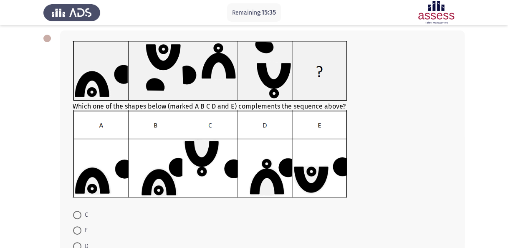
click at [270, 164] on img at bounding box center [210, 153] width 274 height 87
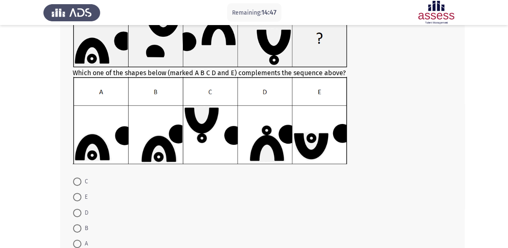
scroll to position [73, 0]
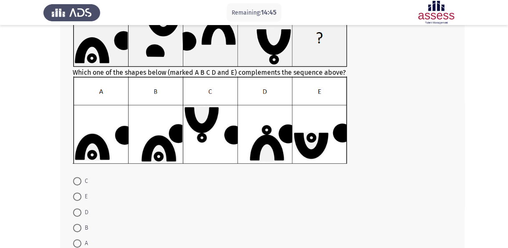
click at [79, 197] on span at bounding box center [77, 196] width 8 height 8
click at [79, 197] on input "E" at bounding box center [77, 196] width 8 height 8
radio input "true"
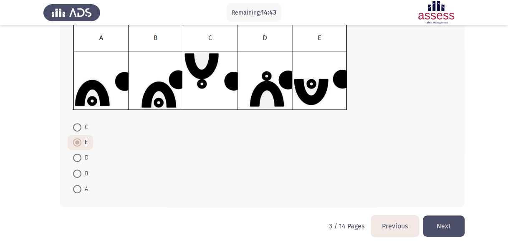
click at [440, 225] on button "Next" at bounding box center [444, 225] width 42 height 21
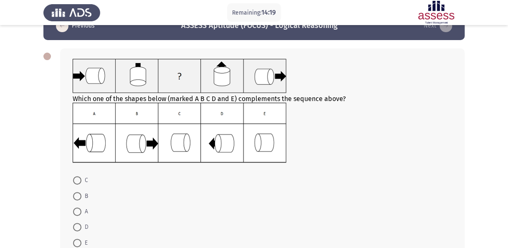
scroll to position [30, 0]
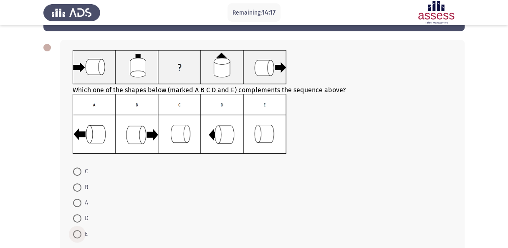
click at [77, 234] on span at bounding box center [77, 234] width 0 height 0
click at [77, 232] on input "E" at bounding box center [77, 234] width 8 height 8
radio input "true"
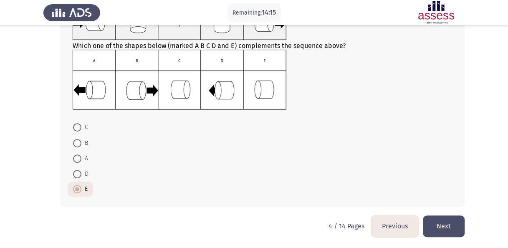
click at [453, 224] on button "Next" at bounding box center [444, 225] width 42 height 21
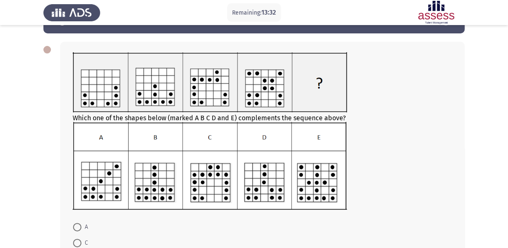
scroll to position [29, 0]
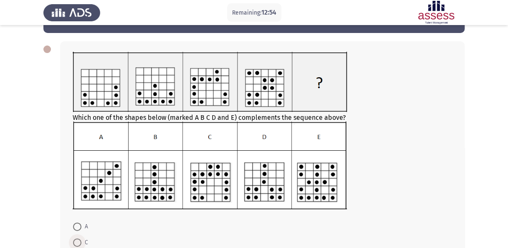
click at [78, 241] on span at bounding box center [77, 242] width 8 height 8
click at [78, 241] on input "C" at bounding box center [77, 242] width 8 height 8
radio input "true"
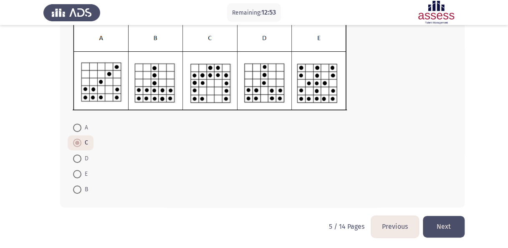
scroll to position [128, 0]
click at [454, 225] on button "Next" at bounding box center [444, 225] width 42 height 21
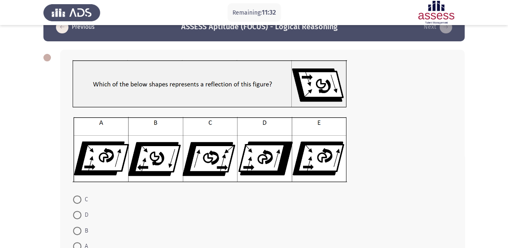
scroll to position [36, 0]
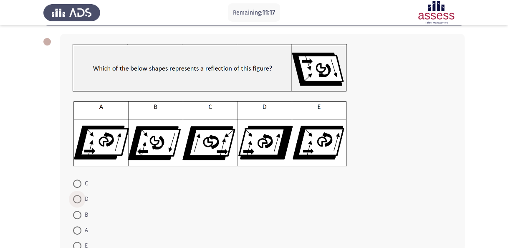
click at [76, 199] on span at bounding box center [77, 199] width 8 height 8
click at [76, 199] on input "D" at bounding box center [77, 199] width 8 height 8
radio input "true"
click at [79, 241] on span at bounding box center [77, 245] width 8 height 8
click at [79, 241] on input "E" at bounding box center [77, 245] width 8 height 8
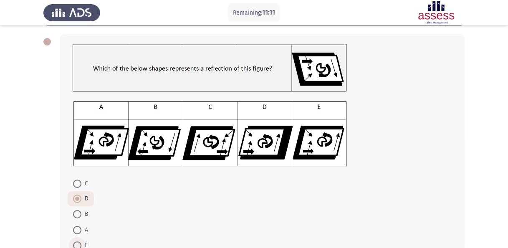
radio input "true"
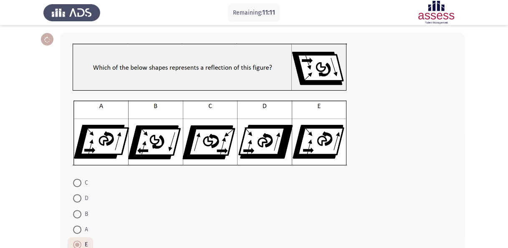
scroll to position [93, 0]
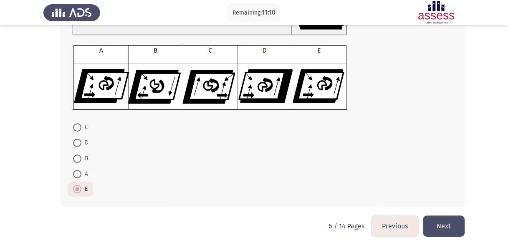
click at [433, 228] on button "Next" at bounding box center [444, 225] width 42 height 21
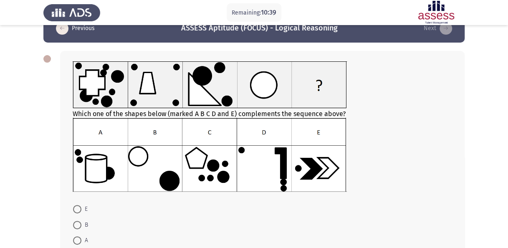
scroll to position [101, 0]
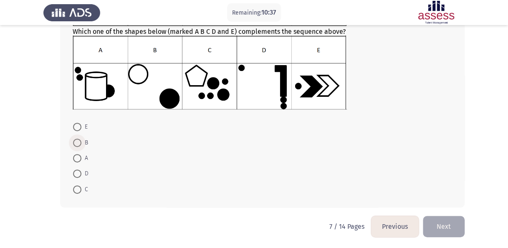
click at [78, 146] on label "B" at bounding box center [80, 143] width 15 height 10
click at [78, 146] on input "B" at bounding box center [77, 142] width 8 height 8
radio input "true"
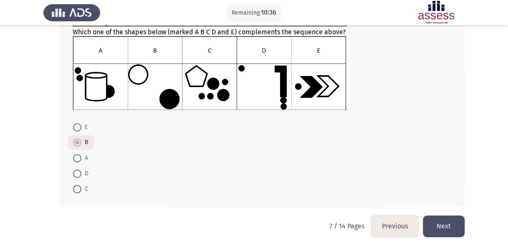
click at [450, 224] on button "Next" at bounding box center [444, 225] width 42 height 21
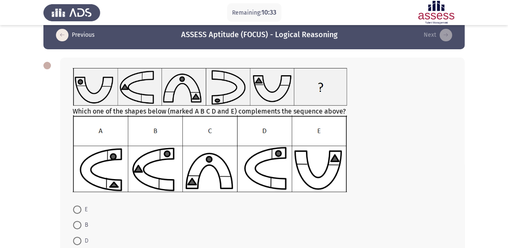
scroll to position [13, 0]
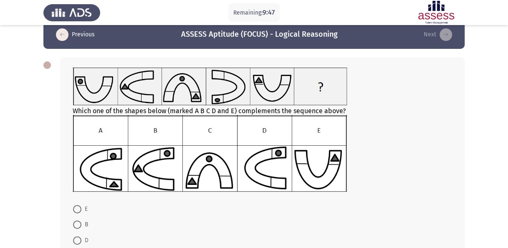
click at [148, 165] on img at bounding box center [210, 153] width 274 height 77
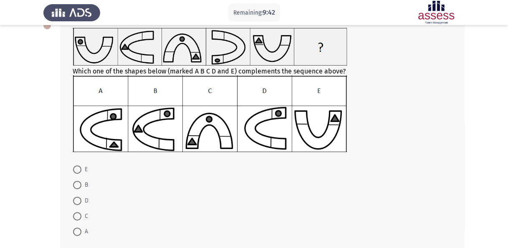
scroll to position [54, 0]
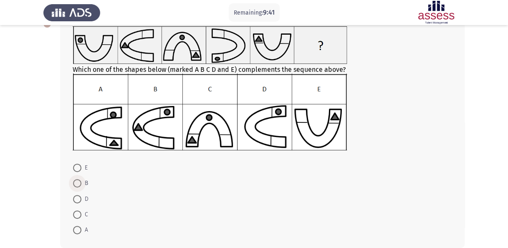
click at [81, 180] on span at bounding box center [77, 183] width 8 height 8
click at [81, 180] on input "B" at bounding box center [77, 183] width 8 height 8
radio input "true"
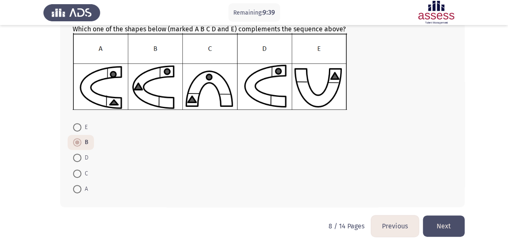
click at [446, 218] on button "Next" at bounding box center [444, 225] width 42 height 21
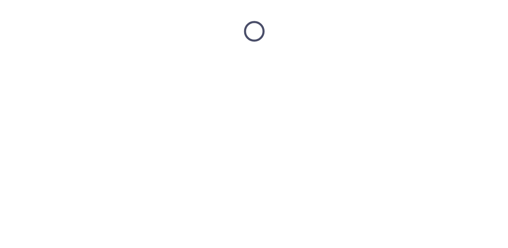
scroll to position [0, 0]
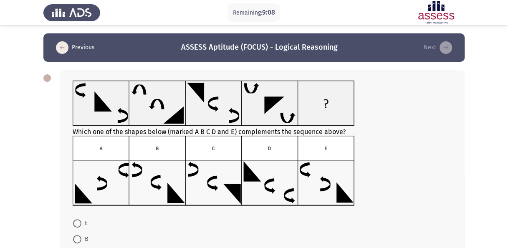
click at [94, 194] on img at bounding box center [214, 171] width 282 height 70
click at [78, 221] on span at bounding box center [77, 223] width 8 height 8
click at [78, 221] on input "E" at bounding box center [77, 223] width 8 height 8
radio input "true"
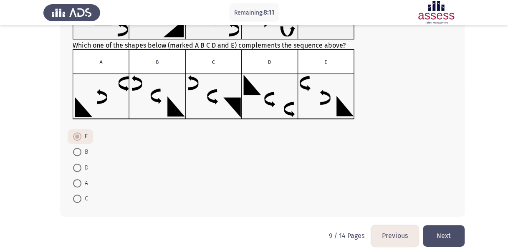
scroll to position [96, 0]
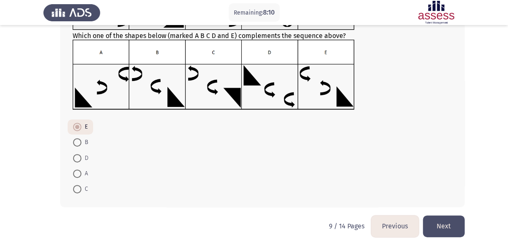
click at [443, 222] on button "Next" at bounding box center [444, 225] width 42 height 21
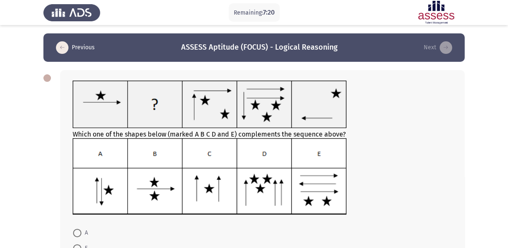
scroll to position [44, 0]
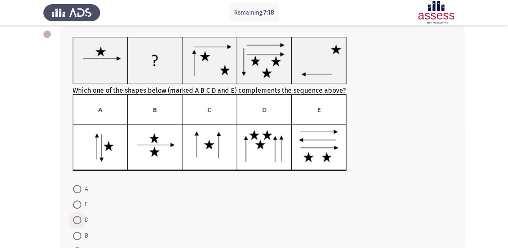
click at [78, 218] on span at bounding box center [77, 220] width 8 height 8
click at [78, 218] on input "D" at bounding box center [77, 220] width 8 height 8
radio input "true"
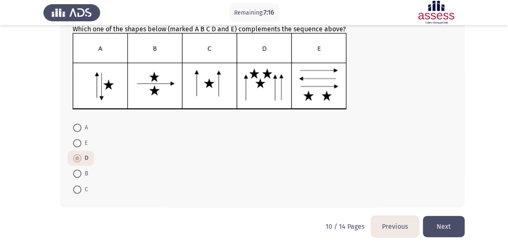
click at [458, 222] on button "Next" at bounding box center [444, 226] width 42 height 21
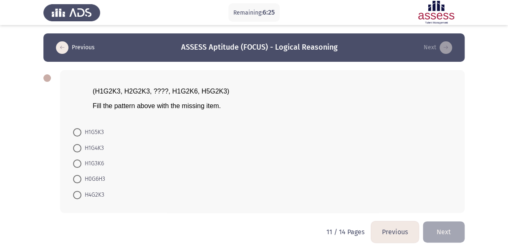
click at [84, 197] on span "H4G2K3" at bounding box center [92, 195] width 23 height 10
click at [81, 197] on input "H4G2K3" at bounding box center [77, 195] width 8 height 8
radio input "true"
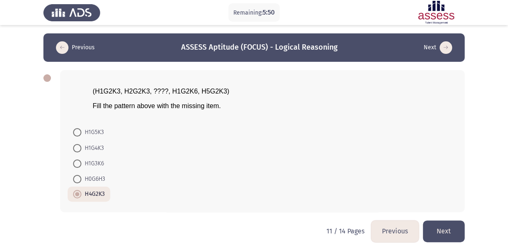
click at [455, 226] on button "Next" at bounding box center [444, 230] width 42 height 21
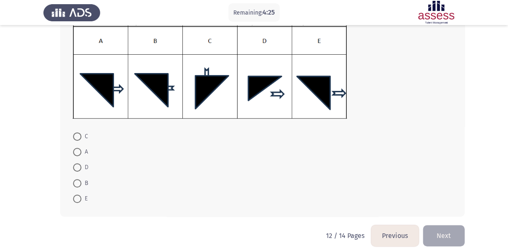
scroll to position [164, 0]
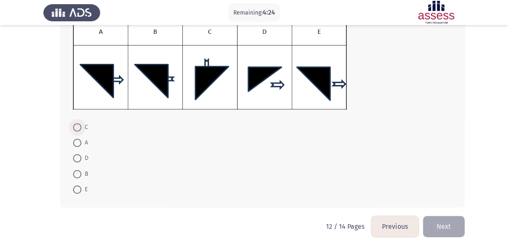
click at [78, 126] on span at bounding box center [77, 127] width 8 height 8
click at [78, 126] on input "C" at bounding box center [77, 127] width 8 height 8
radio input "true"
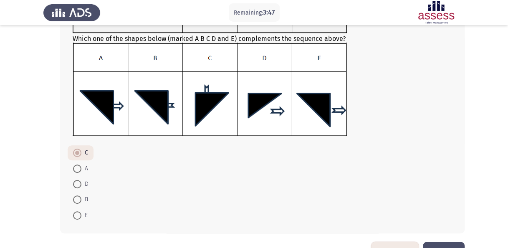
scroll to position [140, 0]
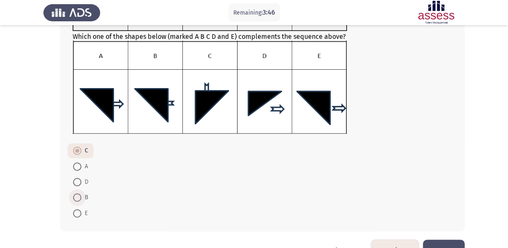
click at [78, 196] on span at bounding box center [77, 197] width 8 height 8
click at [78, 196] on input "B" at bounding box center [77, 197] width 8 height 8
radio input "true"
click at [440, 242] on button "Next" at bounding box center [444, 249] width 42 height 21
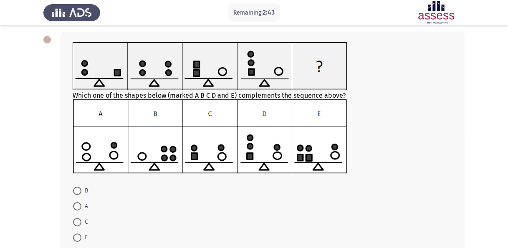
scroll to position [39, 0]
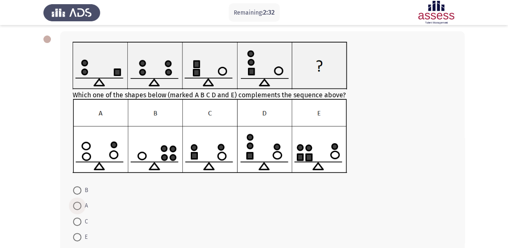
click at [78, 209] on span at bounding box center [77, 205] width 8 height 8
click at [78, 209] on input "A" at bounding box center [77, 205] width 8 height 8
radio input "true"
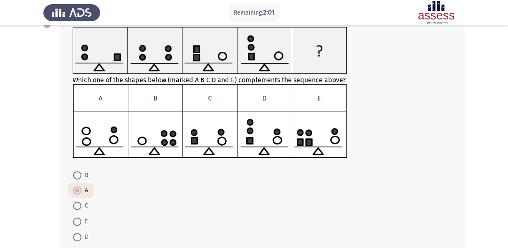
scroll to position [54, 0]
click at [76, 220] on span at bounding box center [77, 221] width 8 height 8
click at [76, 220] on input "E" at bounding box center [77, 221] width 8 height 8
radio input "true"
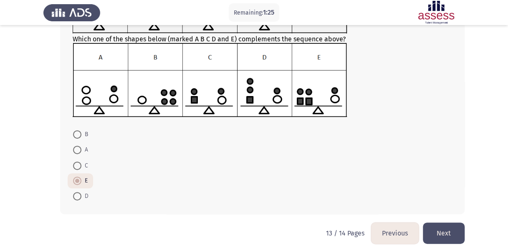
scroll to position [102, 0]
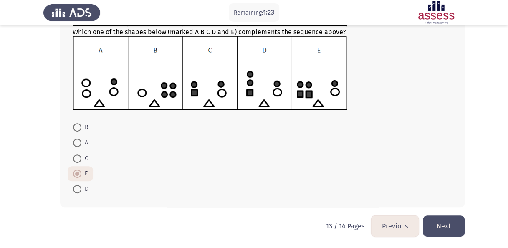
click at [445, 223] on button "Next" at bounding box center [444, 225] width 42 height 21
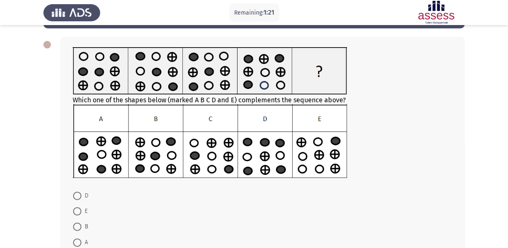
scroll to position [34, 0]
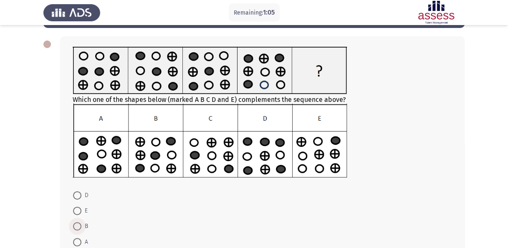
click at [78, 227] on span at bounding box center [77, 226] width 8 height 8
click at [78, 227] on input "B" at bounding box center [77, 226] width 8 height 8
radio input "true"
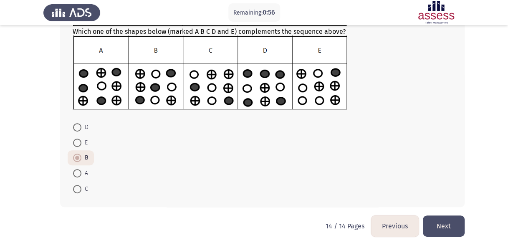
click at [441, 224] on button "Next" at bounding box center [444, 225] width 42 height 21
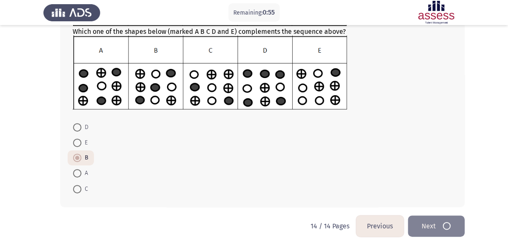
scroll to position [0, 0]
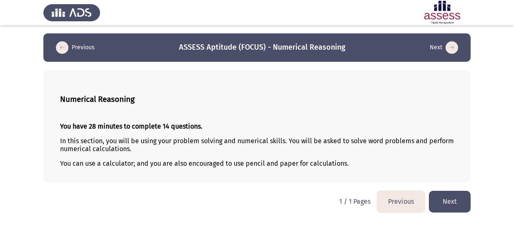
click at [463, 201] on button "Next" at bounding box center [450, 201] width 42 height 21
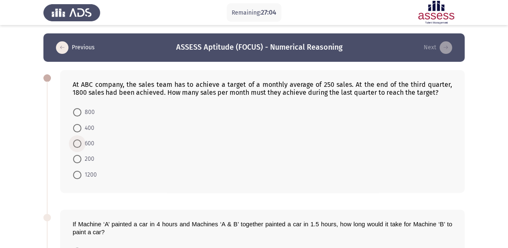
click at [78, 146] on span at bounding box center [77, 143] width 8 height 8
click at [78, 146] on input "600" at bounding box center [77, 143] width 8 height 8
radio input "true"
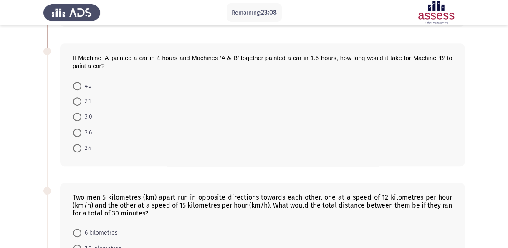
scroll to position [165, 0]
click at [78, 98] on span at bounding box center [77, 102] width 8 height 8
click at [78, 98] on input "2.1" at bounding box center [77, 102] width 8 height 8
radio input "true"
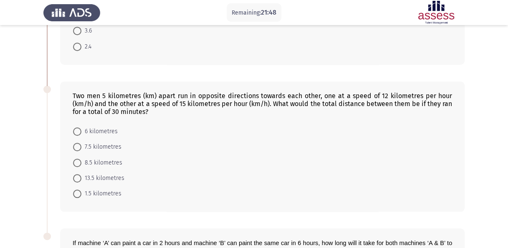
scroll to position [267, 0]
click at [78, 98] on div "Two men 5 kilometres (km) apart run in opposite directions towards each other, …" at bounding box center [262, 103] width 379 height 24
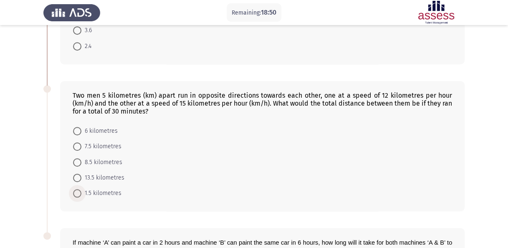
click at [101, 190] on span "1.5 kilometres" at bounding box center [101, 193] width 40 height 10
click at [81, 190] on input "1.5 kilometres" at bounding box center [77, 193] width 8 height 8
radio input "true"
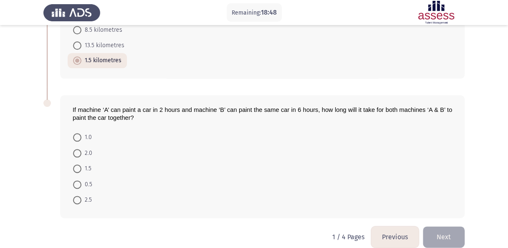
scroll to position [406, 0]
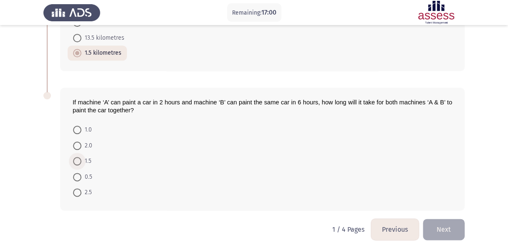
click at [84, 156] on span "1.5" at bounding box center [86, 161] width 10 height 10
click at [81, 157] on input "1.5" at bounding box center [77, 161] width 8 height 8
radio input "true"
click at [459, 228] on button "Next" at bounding box center [444, 229] width 42 height 21
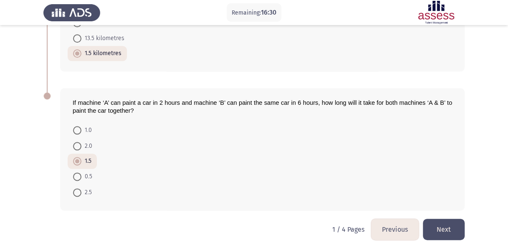
scroll to position [0, 0]
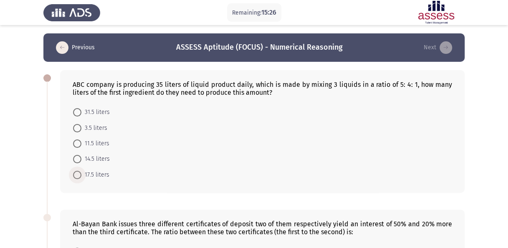
click at [93, 172] on span "17.5 liters" at bounding box center [95, 175] width 28 height 10
click at [81, 172] on input "17.5 liters" at bounding box center [77, 175] width 8 height 8
radio input "true"
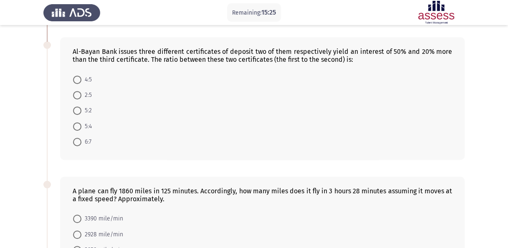
scroll to position [171, 0]
click at [78, 109] on span at bounding box center [77, 111] width 8 height 8
click at [78, 109] on input "5:2" at bounding box center [77, 111] width 8 height 8
radio input "true"
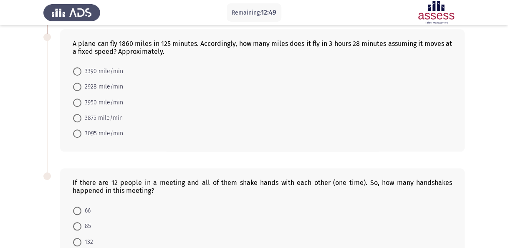
scroll to position [291, 0]
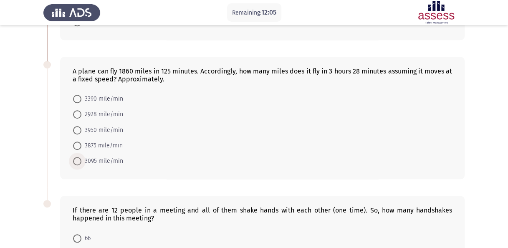
click at [92, 156] on span "3095 mile/min" at bounding box center [102, 161] width 42 height 10
click at [81, 157] on input "3095 mile/min" at bounding box center [77, 161] width 8 height 8
radio input "true"
click at [92, 156] on span "3095 mile/min" at bounding box center [102, 161] width 42 height 10
click at [81, 156] on input "3095 mile/min" at bounding box center [77, 160] width 8 height 8
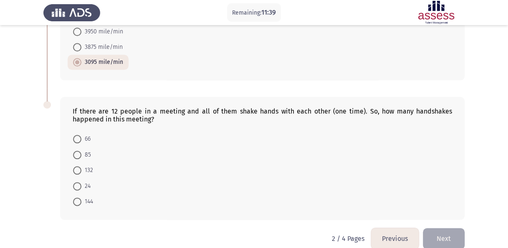
scroll to position [399, 0]
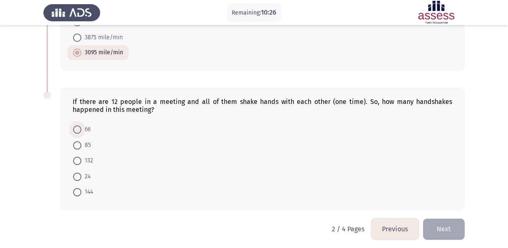
click at [78, 126] on span at bounding box center [77, 129] width 8 height 8
click at [78, 126] on input "66" at bounding box center [77, 129] width 8 height 8
radio input "true"
click at [448, 225] on button "Next" at bounding box center [444, 229] width 42 height 21
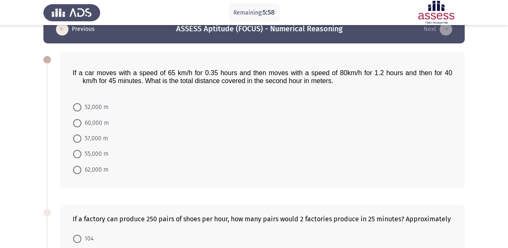
scroll to position [22, 0]
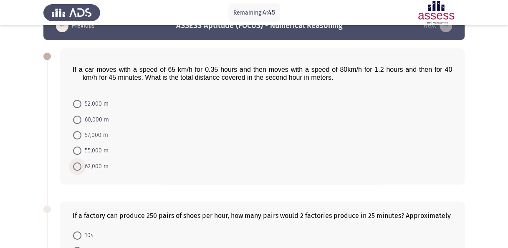
click at [99, 161] on span "62,000 m" at bounding box center [94, 166] width 27 height 10
click at [81, 162] on input "62,000 m" at bounding box center [77, 166] width 8 height 8
radio input "true"
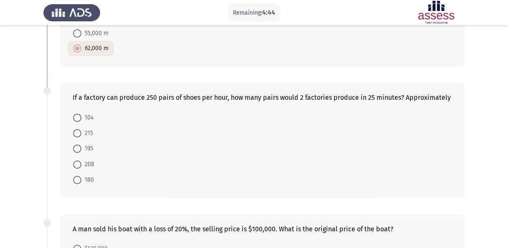
scroll to position [139, 0]
click at [79, 164] on span at bounding box center [77, 164] width 8 height 8
click at [79, 164] on input "208" at bounding box center [77, 164] width 8 height 8
radio input "true"
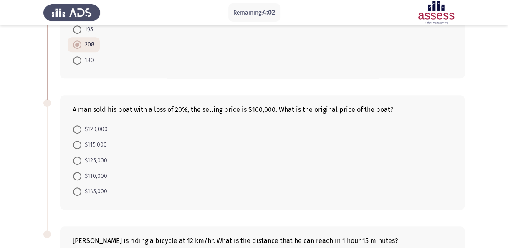
scroll to position [254, 0]
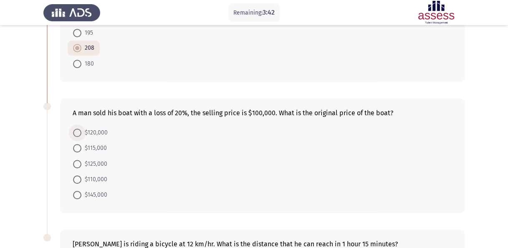
click at [82, 132] on span "$120,000" at bounding box center [94, 133] width 26 height 10
click at [81, 132] on input "$120,000" at bounding box center [77, 132] width 8 height 8
radio input "true"
click at [91, 162] on span "$125,000" at bounding box center [94, 163] width 26 height 10
click at [81, 162] on input "$125,000" at bounding box center [77, 163] width 8 height 8
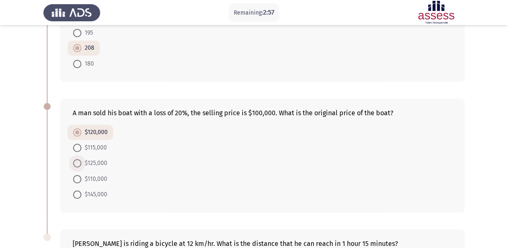
radio input "true"
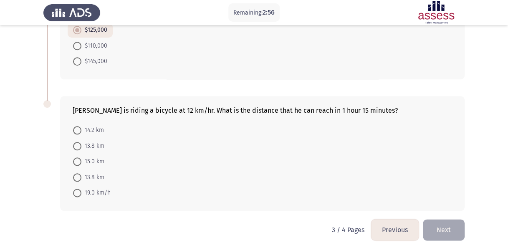
scroll to position [388, 0]
click at [97, 157] on span "15.0 km" at bounding box center [92, 161] width 23 height 10
click at [81, 157] on input "15.0 km" at bounding box center [77, 161] width 8 height 8
radio input "true"
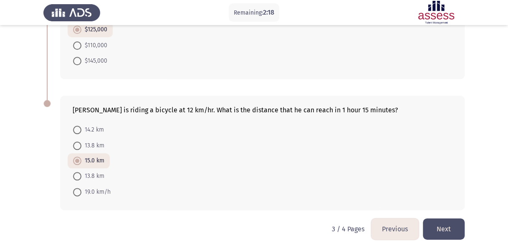
click at [445, 226] on button "Next" at bounding box center [444, 228] width 42 height 21
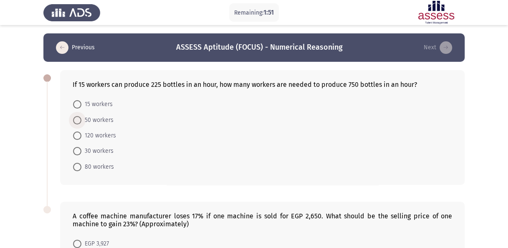
click at [98, 121] on span "50 workers" at bounding box center [97, 120] width 32 height 10
click at [81, 121] on input "50 workers" at bounding box center [77, 120] width 8 height 8
radio input "true"
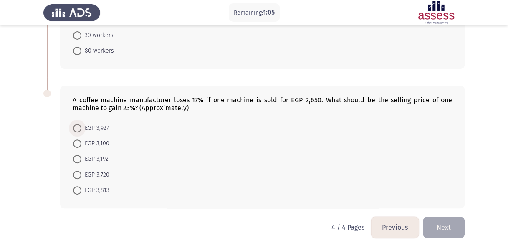
click at [94, 125] on span "EGP 3,927" at bounding box center [95, 128] width 28 height 10
click at [81, 125] on input "EGP 3,927" at bounding box center [77, 128] width 8 height 8
radio input "true"
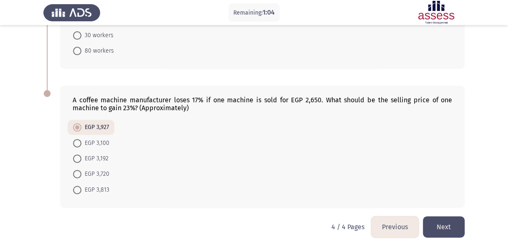
click at [459, 229] on button "Next" at bounding box center [444, 226] width 42 height 21
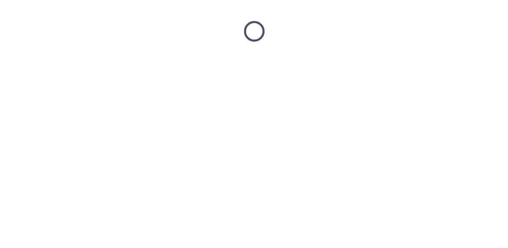
scroll to position [0, 0]
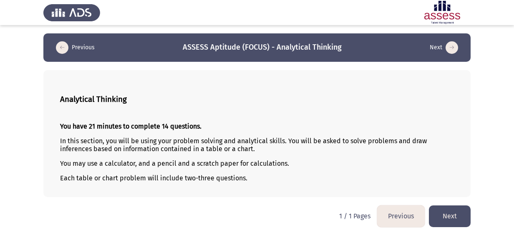
click at [446, 213] on button "Next" at bounding box center [450, 215] width 42 height 21
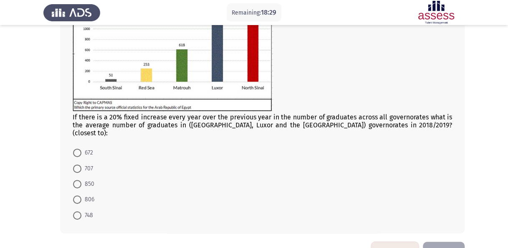
scroll to position [115, 0]
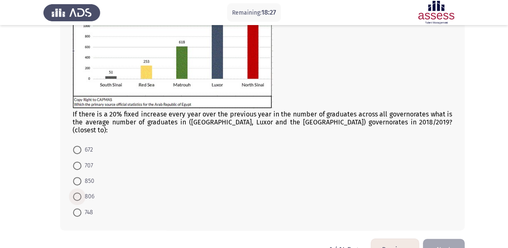
click at [83, 191] on span "806" at bounding box center [87, 196] width 13 height 10
click at [81, 192] on input "806" at bounding box center [77, 196] width 8 height 8
radio input "true"
click at [87, 176] on span "850" at bounding box center [87, 181] width 13 height 10
click at [81, 177] on input "850" at bounding box center [77, 181] width 8 height 8
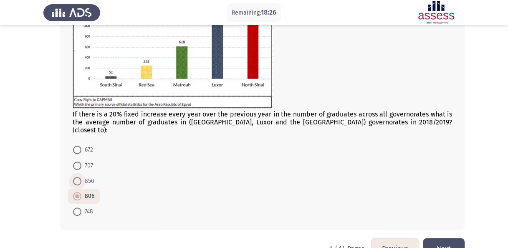
radio input "true"
click at [442, 238] on button "Next" at bounding box center [444, 248] width 42 height 21
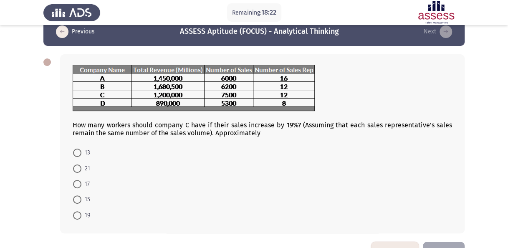
scroll to position [12, 0]
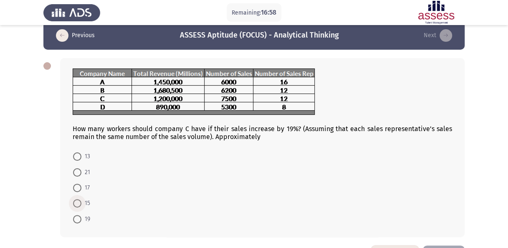
click at [74, 203] on span at bounding box center [77, 203] width 8 height 8
click at [74, 203] on input "15" at bounding box center [77, 203] width 8 height 8
radio input "true"
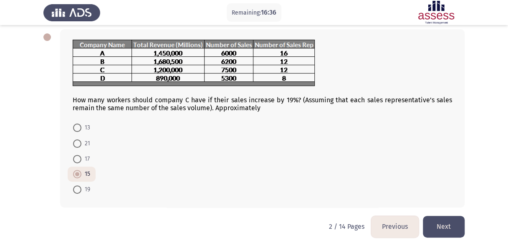
click at [449, 234] on button "Next" at bounding box center [444, 226] width 42 height 21
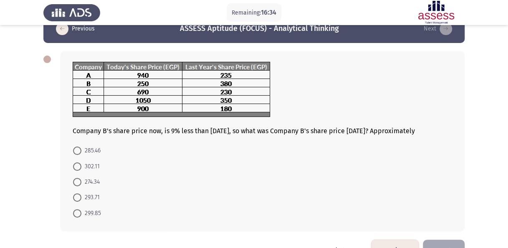
scroll to position [5, 0]
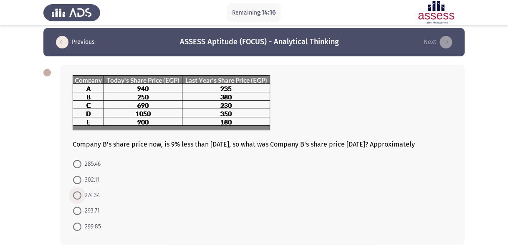
click at [80, 199] on span at bounding box center [77, 195] width 8 height 8
click at [80, 199] on input "274.34" at bounding box center [77, 195] width 8 height 8
radio input "true"
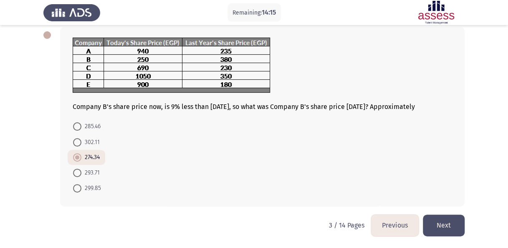
scroll to position [50, 0]
click at [440, 221] on button "Next" at bounding box center [444, 224] width 42 height 21
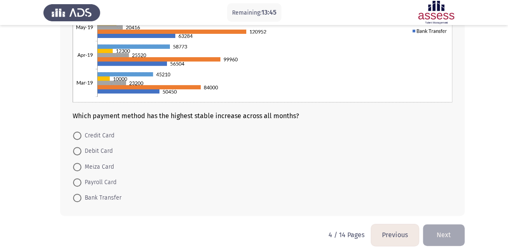
scroll to position [179, 0]
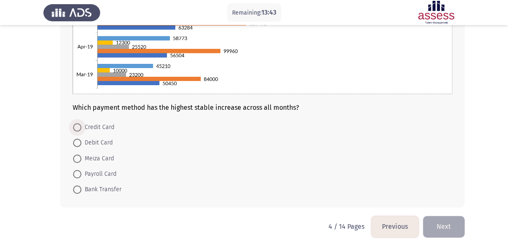
click at [112, 123] on span "Credit Card" at bounding box center [97, 127] width 33 height 10
click at [81, 123] on input "Credit Card" at bounding box center [77, 127] width 8 height 8
radio input "true"
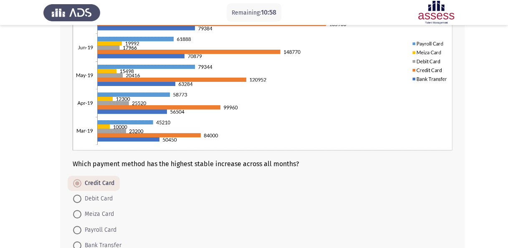
scroll to position [179, 0]
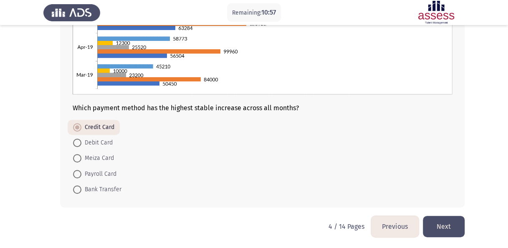
click at [445, 223] on button "Next" at bounding box center [444, 226] width 42 height 21
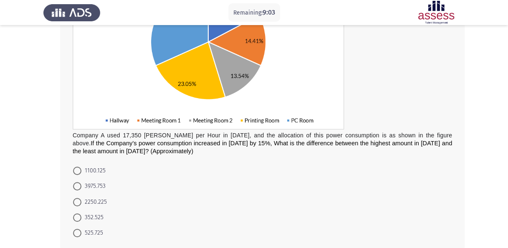
scroll to position [139, 0]
click at [83, 181] on span "3975.753" at bounding box center [93, 186] width 24 height 10
click at [81, 181] on input "3975.753" at bounding box center [77, 185] width 8 height 8
radio input "true"
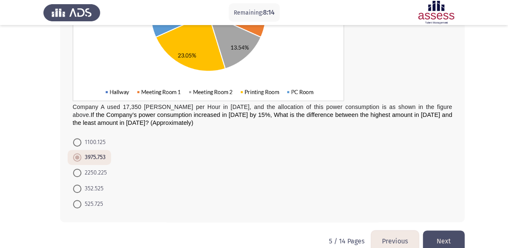
scroll to position [181, 0]
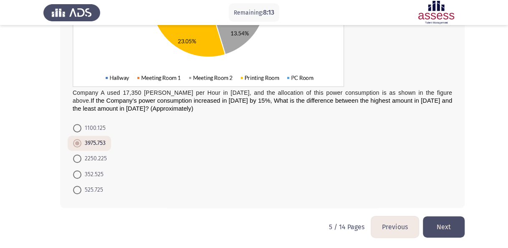
click at [445, 221] on button "Next" at bounding box center [444, 226] width 42 height 21
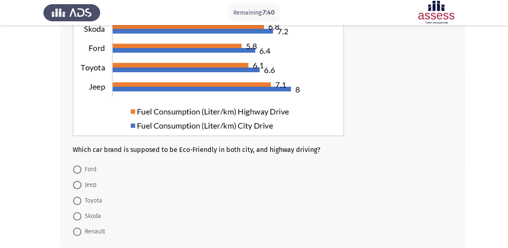
scroll to position [108, 0]
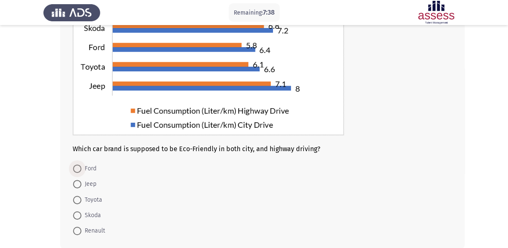
click at [87, 169] on span "Ford" at bounding box center [88, 169] width 15 height 10
click at [81, 169] on input "Ford" at bounding box center [77, 168] width 8 height 8
radio input "true"
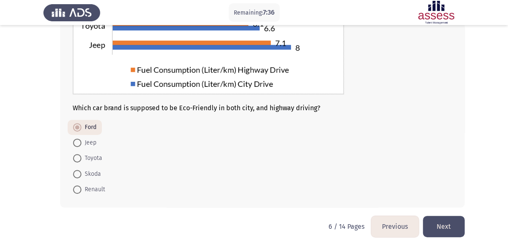
click at [438, 225] on button "Next" at bounding box center [444, 226] width 42 height 21
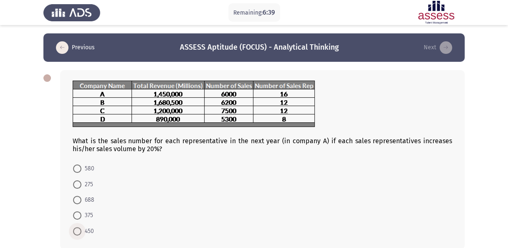
click at [86, 229] on span "450" at bounding box center [87, 231] width 13 height 10
click at [81, 229] on input "450" at bounding box center [77, 231] width 8 height 8
radio input "true"
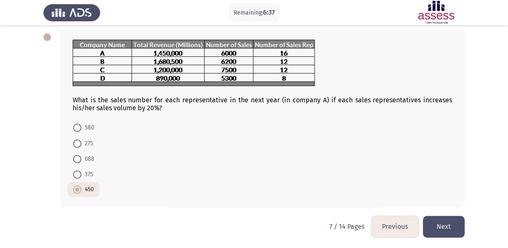
click at [432, 221] on button "Next" at bounding box center [444, 226] width 42 height 21
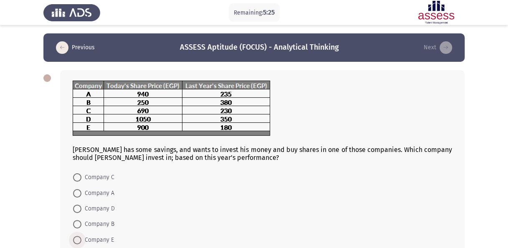
click at [98, 235] on span "Company E" at bounding box center [97, 240] width 33 height 10
click at [81, 236] on input "Company E" at bounding box center [77, 240] width 8 height 8
radio input "true"
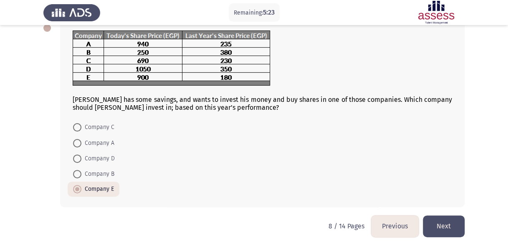
click at [449, 221] on button "Next" at bounding box center [444, 225] width 42 height 21
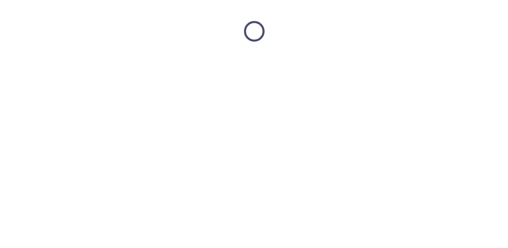
scroll to position [0, 0]
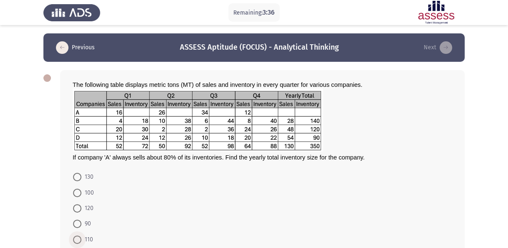
click at [80, 235] on span at bounding box center [77, 239] width 8 height 8
click at [80, 235] on input "110" at bounding box center [77, 239] width 8 height 8
radio input "true"
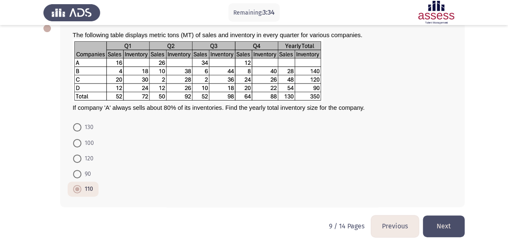
click at [447, 222] on button "Next" at bounding box center [444, 225] width 42 height 21
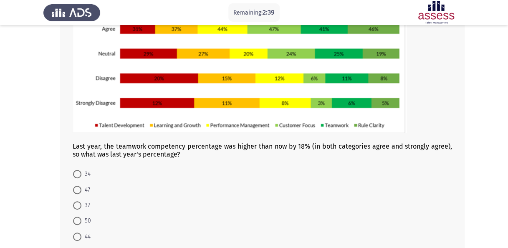
scroll to position [110, 0]
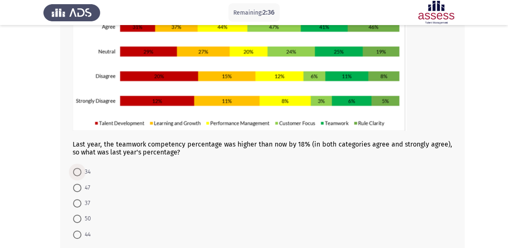
click at [77, 174] on span at bounding box center [77, 172] width 8 height 8
click at [77, 174] on input "34" at bounding box center [77, 172] width 8 height 8
radio input "true"
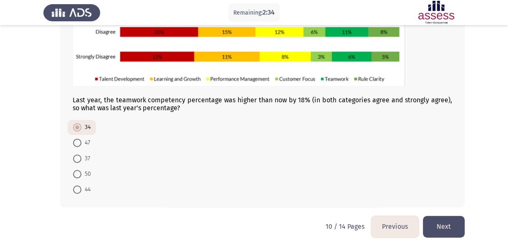
click at [439, 225] on button "Next" at bounding box center [444, 226] width 42 height 21
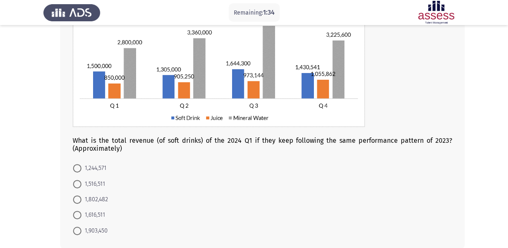
scroll to position [88, 0]
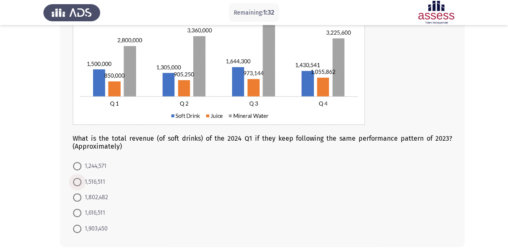
click at [100, 184] on span "1,516,511" at bounding box center [93, 182] width 24 height 10
click at [81, 184] on input "1,516,511" at bounding box center [77, 182] width 8 height 8
radio input "true"
click at [83, 210] on span "1,616,511" at bounding box center [93, 212] width 24 height 10
click at [81, 210] on input "1,616,511" at bounding box center [77, 212] width 8 height 8
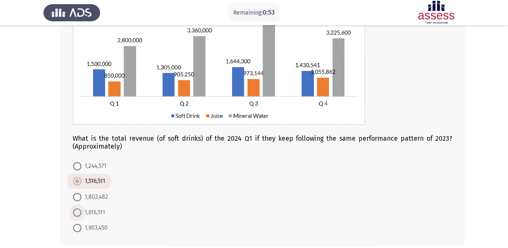
radio input "true"
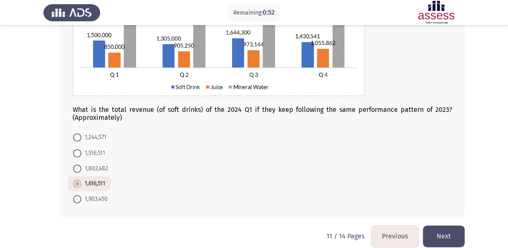
scroll to position [117, 0]
click at [440, 233] on button "Next" at bounding box center [444, 235] width 42 height 21
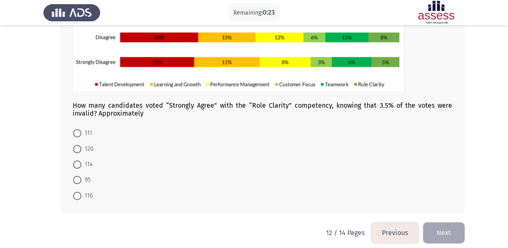
scroll to position [154, 0]
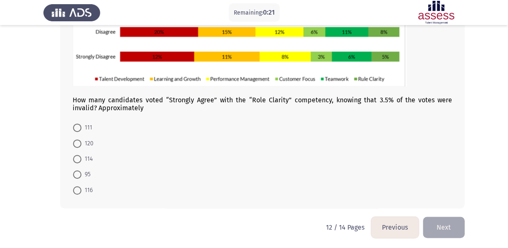
click at [78, 170] on span at bounding box center [77, 174] width 8 height 8
click at [78, 170] on input "95" at bounding box center [77, 174] width 8 height 8
radio input "true"
click at [441, 226] on button "Next" at bounding box center [444, 226] width 42 height 21
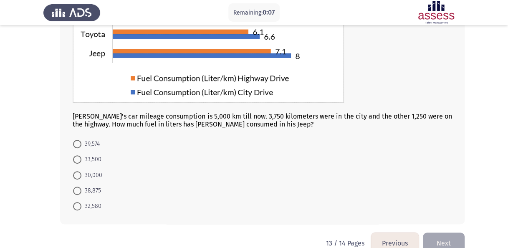
scroll to position [125, 0]
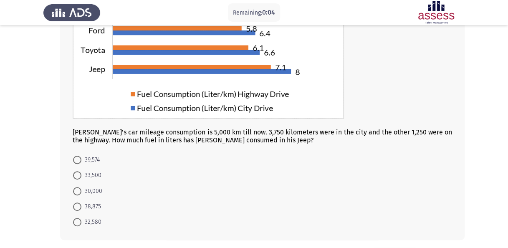
click at [84, 199] on mat-radio-button "38,875" at bounding box center [87, 206] width 39 height 15
click at [77, 207] on span at bounding box center [77, 206] width 8 height 8
click at [77, 207] on input "38,875" at bounding box center [77, 206] width 8 height 8
radio input "true"
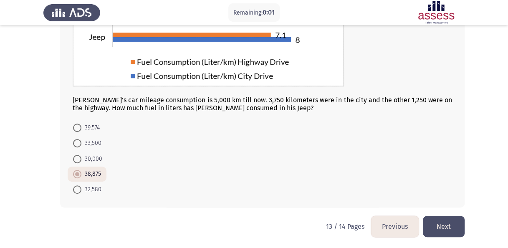
click at [448, 224] on button "Next" at bounding box center [444, 226] width 42 height 21
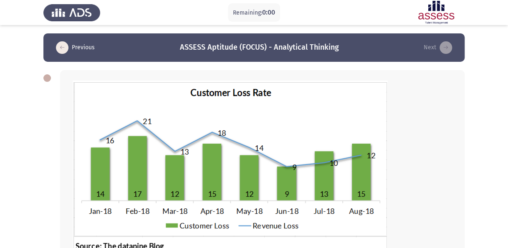
scroll to position [0, 0]
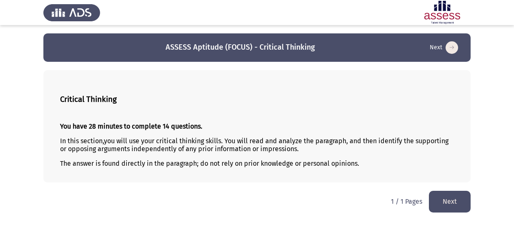
drag, startPoint x: 303, startPoint y: 155, endPoint x: 256, endPoint y: 139, distance: 49.7
click at [256, 139] on div "You have 28 minutes to complete 14 questions. In this section, you will use you…" at bounding box center [257, 145] width 394 height 58
click at [264, 144] on span "you will use your critical thinking skills. You will read and analyze the parag…" at bounding box center [254, 145] width 388 height 16
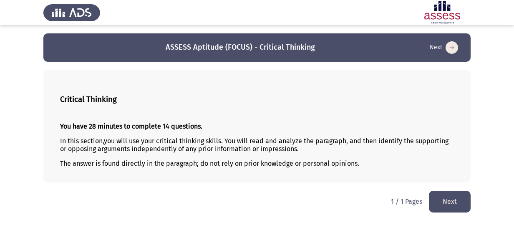
click at [444, 193] on button "Next" at bounding box center [450, 201] width 42 height 21
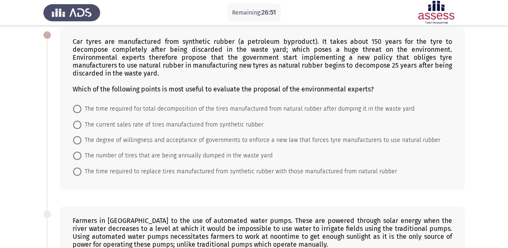
scroll to position [58, 0]
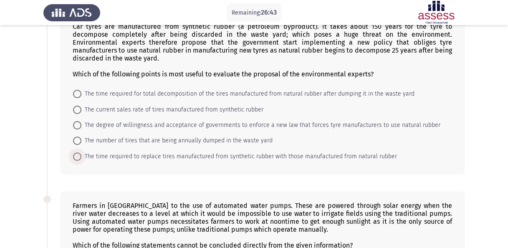
click at [162, 153] on span "The time required to replace tires manufactured from synthetic rubber with thos…" at bounding box center [238, 156] width 315 height 10
click at [81, 153] on input "The time required to replace tires manufactured from synthetic rubber with thos…" at bounding box center [77, 156] width 8 height 8
radio input "true"
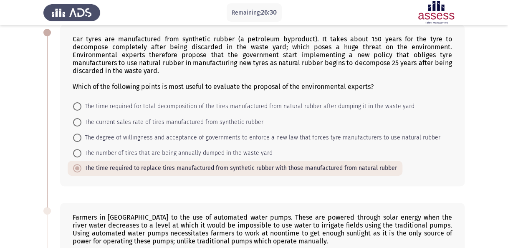
scroll to position [44, 0]
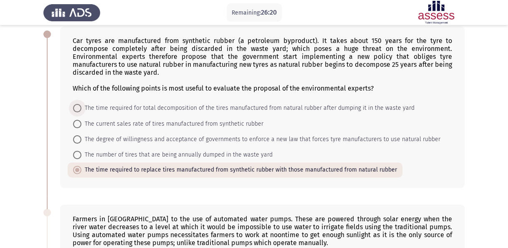
click at [183, 103] on span "The time required for total decomposition of the tires manufactured from natura…" at bounding box center [247, 108] width 333 height 10
click at [81, 104] on input "The time required for total decomposition of the tires manufactured from natura…" at bounding box center [77, 108] width 8 height 8
radio input "true"
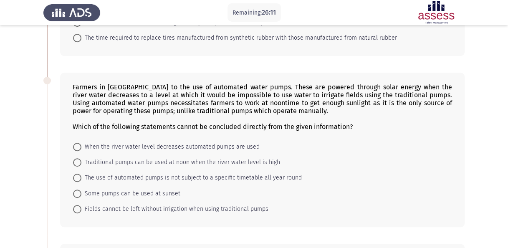
scroll to position [175, 0]
click at [160, 143] on span "When the river water level decreases automated pumps are used" at bounding box center [170, 147] width 178 height 10
click at [81, 143] on input "When the river water level decreases automated pumps are used" at bounding box center [77, 147] width 8 height 8
radio input "true"
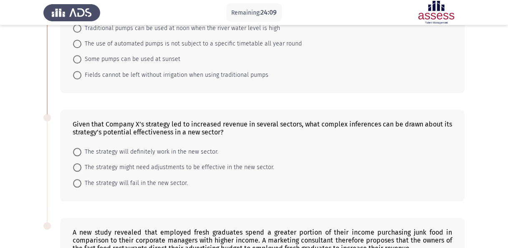
scroll to position [309, 0]
click at [231, 164] on span "The strategy might need adjustments to be effective in the new sector." at bounding box center [177, 167] width 193 height 10
click at [81, 164] on input "The strategy might need adjustments to be effective in the new sector." at bounding box center [77, 167] width 8 height 8
radio input "true"
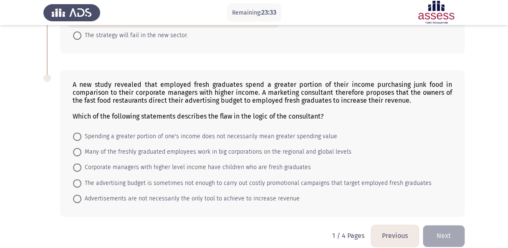
scroll to position [461, 0]
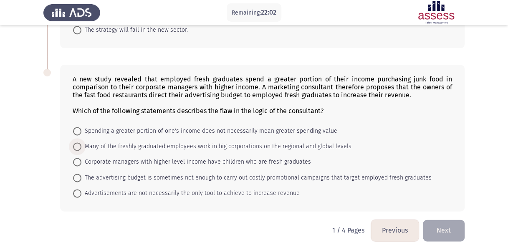
click at [103, 142] on span "Many of the freshly graduated employees work in big corporations on the regiona…" at bounding box center [216, 146] width 270 height 10
click at [81, 142] on input "Many of the freshly graduated employees work in big corporations on the regiona…" at bounding box center [77, 146] width 8 height 8
radio input "true"
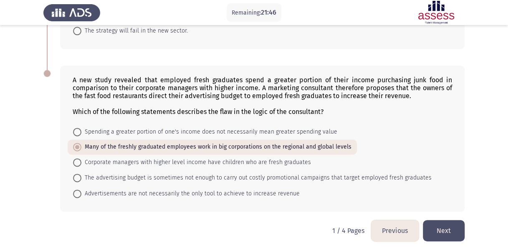
click at [447, 220] on button "Next" at bounding box center [444, 230] width 42 height 21
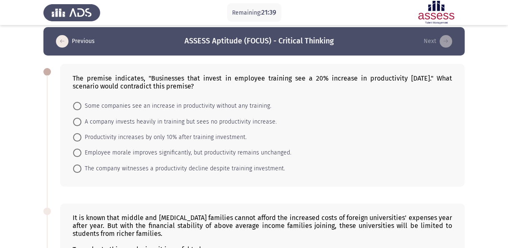
scroll to position [0, 0]
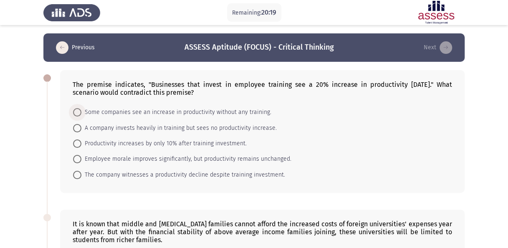
click at [124, 109] on span "Some companies see an increase in productivity without any training." at bounding box center [176, 112] width 190 height 10
click at [81, 109] on input "Some companies see an increase in productivity without any training." at bounding box center [77, 112] width 8 height 8
radio input "true"
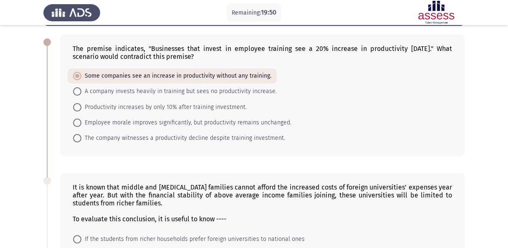
scroll to position [29, 0]
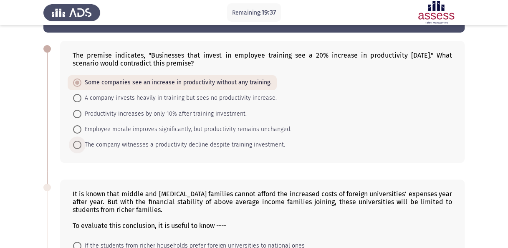
click at [219, 144] on span "The company witnesses a productivity decline despite training investment." at bounding box center [183, 145] width 204 height 10
click at [81, 144] on input "The company witnesses a productivity decline despite training investment." at bounding box center [77, 145] width 8 height 8
radio input "true"
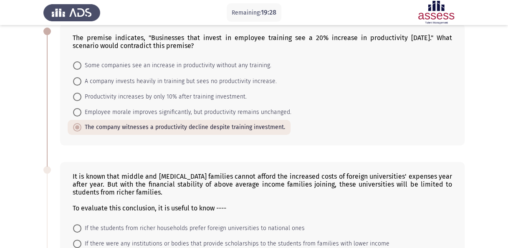
scroll to position [45, 0]
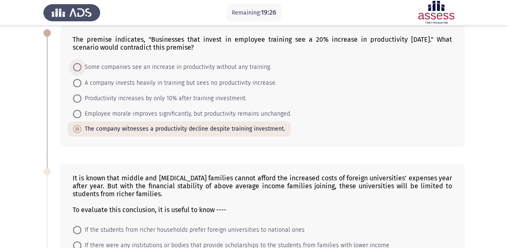
click at [222, 71] on span "Some companies see an increase in productivity without any training." at bounding box center [176, 67] width 190 height 10
click at [81, 71] on input "Some companies see an increase in productivity without any training." at bounding box center [77, 67] width 8 height 8
radio input "true"
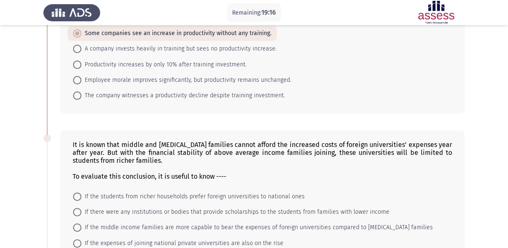
scroll to position [90, 0]
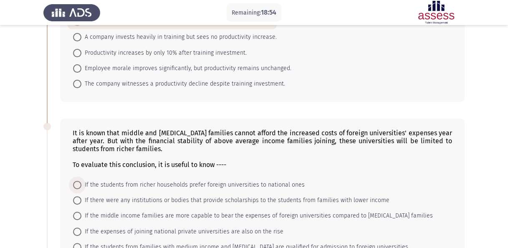
click at [174, 181] on span "If the students from richer households prefer foreign universities to national …" at bounding box center [192, 185] width 223 height 10
click at [81, 181] on input "If the students from richer households prefer foreign universities to national …" at bounding box center [77, 185] width 8 height 8
radio input "true"
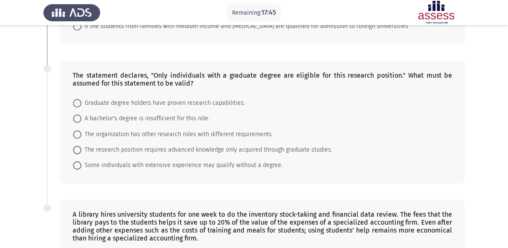
scroll to position [311, 0]
click at [117, 100] on span "Graduate degree holders have proven research capabilities." at bounding box center [163, 102] width 164 height 10
click at [81, 100] on input "Graduate degree holders have proven research capabilities." at bounding box center [77, 102] width 8 height 8
radio input "true"
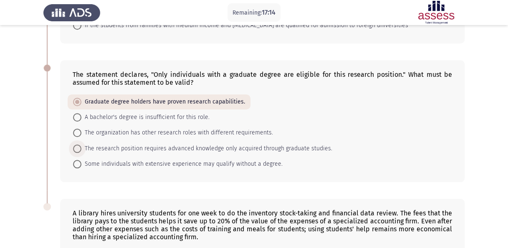
click at [126, 146] on span "The research position requires advanced knowledge only acquired through graduat…" at bounding box center [206, 148] width 251 height 10
click at [81, 146] on input "The research position requires advanced knowledge only acquired through graduat…" at bounding box center [77, 148] width 8 height 8
radio input "true"
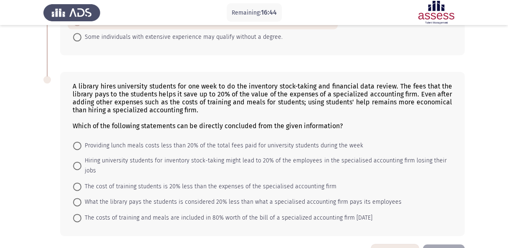
scroll to position [438, 0]
click at [141, 161] on span "Hiring university students for inventory stock-taking might lead to 20% of the …" at bounding box center [263, 166] width 365 height 20
click at [81, 161] on input "Hiring university students for inventory stock-taking might lead to 20% of the …" at bounding box center [77, 165] width 8 height 8
radio input "true"
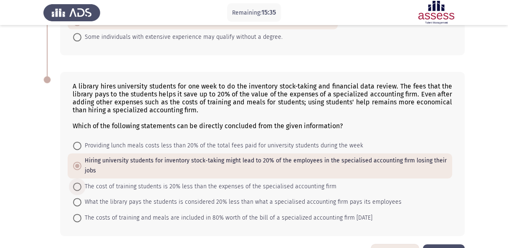
click at [187, 184] on span "The cost of training students is 20% less than the expenses of the specialised …" at bounding box center [208, 186] width 255 height 10
click at [81, 184] on input "The cost of training students is 20% less than the expenses of the specialised …" at bounding box center [77, 186] width 8 height 8
radio input "true"
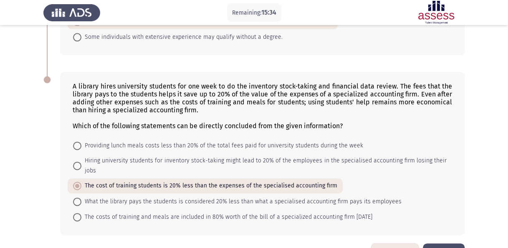
scroll to position [462, 0]
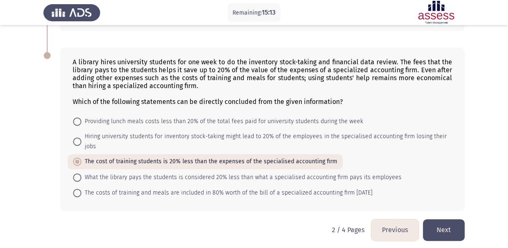
click at [438, 227] on button "Next" at bounding box center [444, 229] width 42 height 21
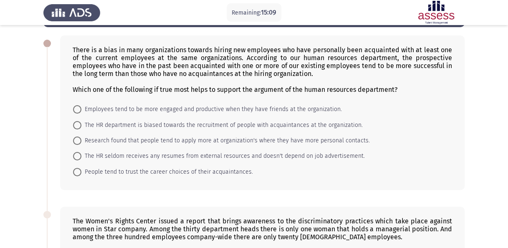
scroll to position [36, 0]
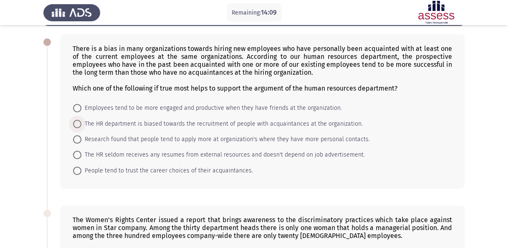
click at [289, 119] on span "The HR department is biased towards the recruitment of people with acquaintance…" at bounding box center [221, 124] width 281 height 10
click at [81, 120] on input "The HR department is biased towards the recruitment of people with acquaintance…" at bounding box center [77, 124] width 8 height 8
radio input "true"
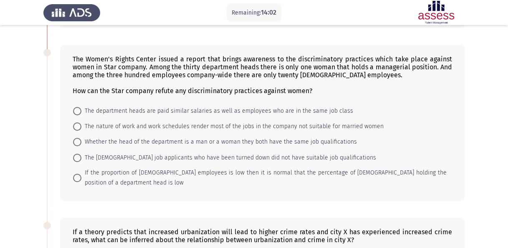
scroll to position [200, 0]
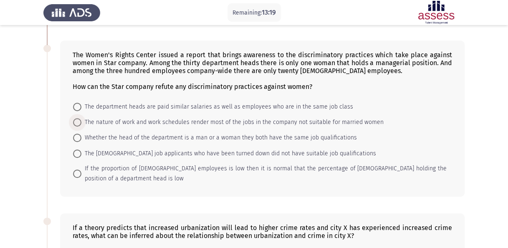
click at [180, 120] on span "The nature of work and work schedules render most of the jobs in the company no…" at bounding box center [232, 122] width 302 height 10
click at [81, 120] on input "The nature of work and work schedules render most of the jobs in the company no…" at bounding box center [77, 122] width 8 height 8
radio input "true"
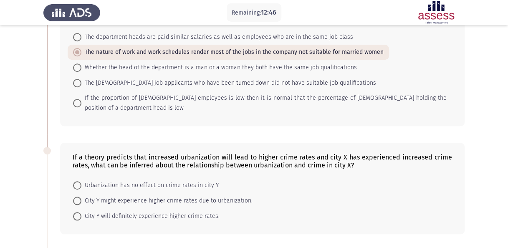
scroll to position [269, 0]
click at [148, 198] on span "City Y might experience higher crime rates due to urbanization." at bounding box center [166, 201] width 171 height 10
click at [81, 198] on input "City Y might experience higher crime rates due to urbanization." at bounding box center [77, 201] width 8 height 8
radio input "true"
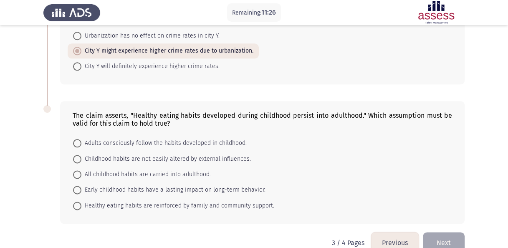
scroll to position [432, 0]
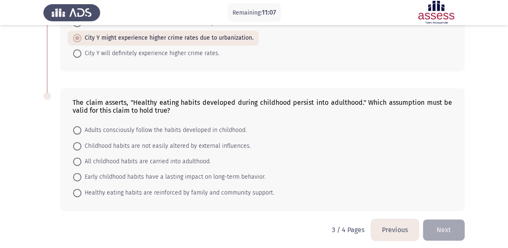
click at [143, 127] on span "Adults consciously follow the habits developed in childhood." at bounding box center [163, 130] width 165 height 10
click at [81, 127] on input "Adults consciously follow the habits developed in childhood." at bounding box center [77, 130] width 8 height 8
radio input "true"
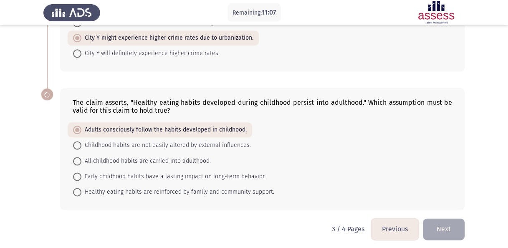
scroll to position [431, 0]
click at [152, 172] on span "Early childhood habits have a lasting impact on long-term behavior." at bounding box center [173, 177] width 184 height 10
click at [81, 173] on input "Early childhood habits have a lasting impact on long-term behavior." at bounding box center [77, 177] width 8 height 8
radio input "true"
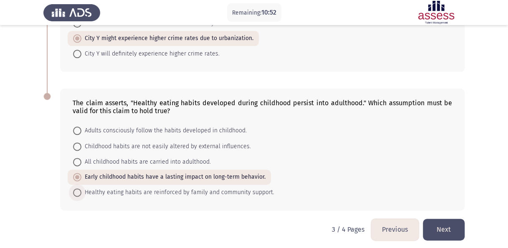
click at [143, 188] on span "Healthy eating habits are reinforced by family and community support." at bounding box center [177, 192] width 193 height 10
click at [81, 188] on input "Healthy eating habits are reinforced by family and community support." at bounding box center [77, 192] width 8 height 8
radio input "true"
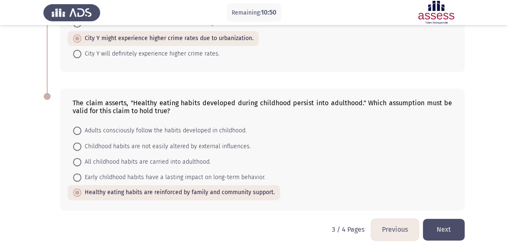
click at [448, 223] on button "Next" at bounding box center [444, 229] width 42 height 21
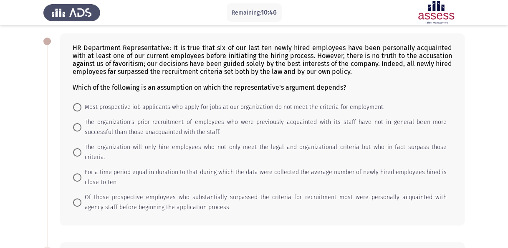
scroll to position [0, 0]
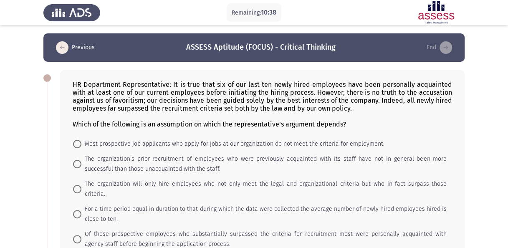
click at [167, 115] on div at bounding box center [262, 116] width 379 height 8
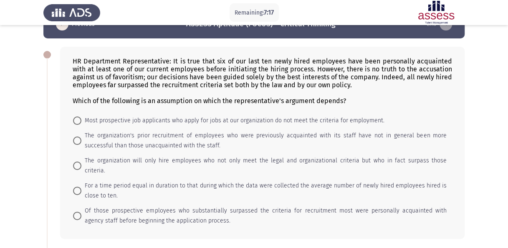
scroll to position [28, 0]
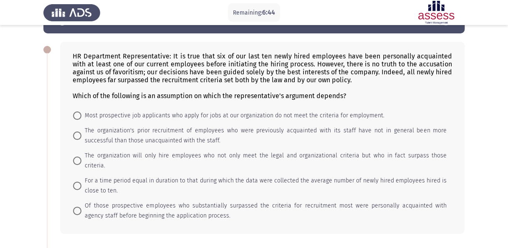
click at [103, 152] on span "The organization will only hire employees who not only meet the legal and organ…" at bounding box center [263, 161] width 365 height 20
click at [81, 156] on input "The organization will only hire employees who not only meet the legal and organ…" at bounding box center [77, 160] width 8 height 8
radio input "true"
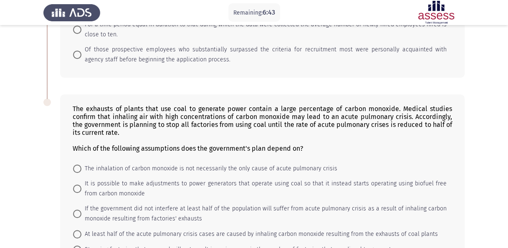
scroll to position [231, 0]
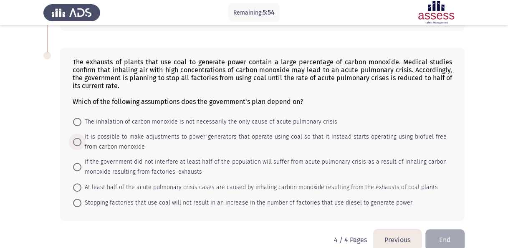
click at [362, 132] on span "It is possible to make adjustments to power generators that operate using coal …" at bounding box center [263, 142] width 365 height 20
click at [81, 138] on input "It is possible to make adjustments to power generators that operate using coal …" at bounding box center [77, 142] width 8 height 8
radio input "true"
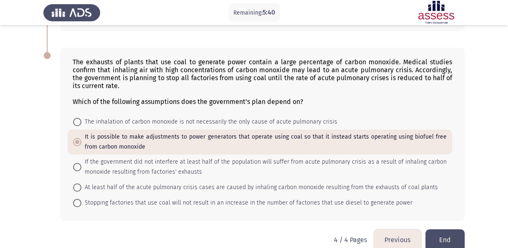
scroll to position [233, 0]
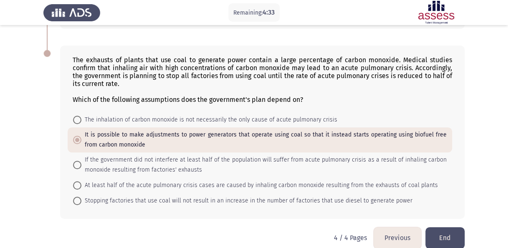
click at [153, 196] on span "Stopping factories that use coal will not result in an increase in the number o…" at bounding box center [246, 201] width 331 height 10
click at [81, 196] on input "Stopping factories that use coal will not result in an increase in the number o…" at bounding box center [77, 200] width 8 height 8
radio input "true"
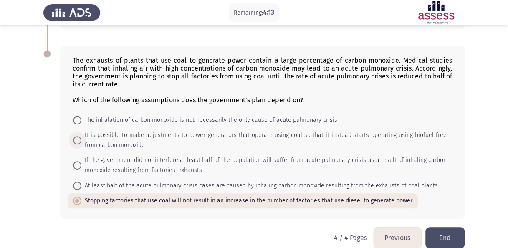
click at [138, 130] on span "It is possible to make adjustments to power generators that operate using coal …" at bounding box center [263, 140] width 365 height 20
click at [81, 136] on input "It is possible to make adjustments to power generators that operate using coal …" at bounding box center [77, 140] width 8 height 8
radio input "true"
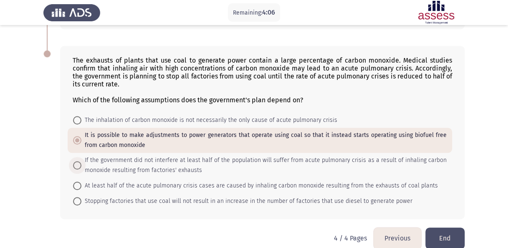
click at [388, 155] on span "If the government did not interfere at least half of the population will suffer…" at bounding box center [263, 165] width 365 height 20
click at [81, 161] on input "If the government did not interfere at least half of the population will suffer…" at bounding box center [77, 165] width 8 height 8
radio input "true"
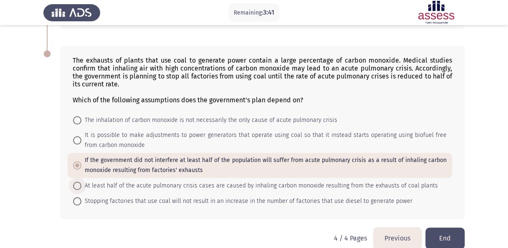
click at [279, 181] on span "At least half of the acute pulmonary crisis cases are caused by inhaling carbon…" at bounding box center [259, 186] width 356 height 10
click at [81, 181] on input "At least half of the acute pulmonary crisis cases are caused by inhaling carbon…" at bounding box center [77, 185] width 8 height 8
radio input "true"
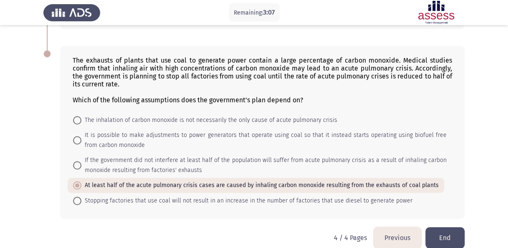
click at [457, 227] on button "End" at bounding box center [444, 237] width 39 height 21
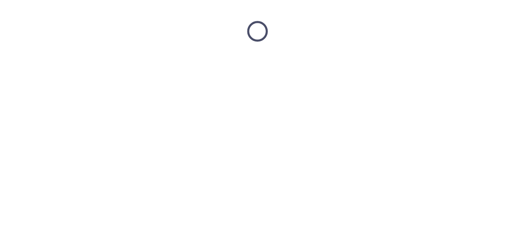
scroll to position [0, 0]
